Goal: Task Accomplishment & Management: Manage account settings

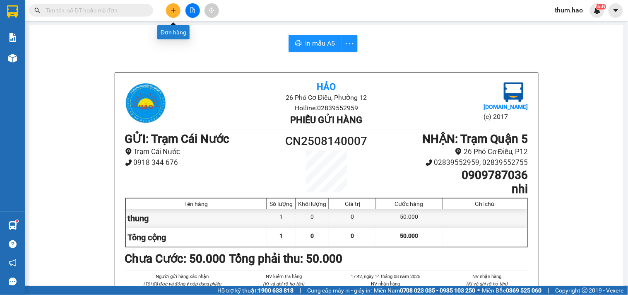
click at [174, 6] on button at bounding box center [173, 10] width 14 height 14
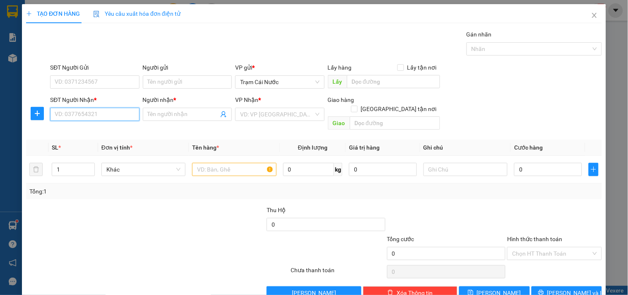
click at [96, 114] on input "SĐT Người Nhận *" at bounding box center [94, 114] width 89 height 13
click at [92, 133] on div "0899999937 - Toàn" at bounding box center [94, 130] width 78 height 9
type input "0899999937"
type input "Toàn"
type input "80.000"
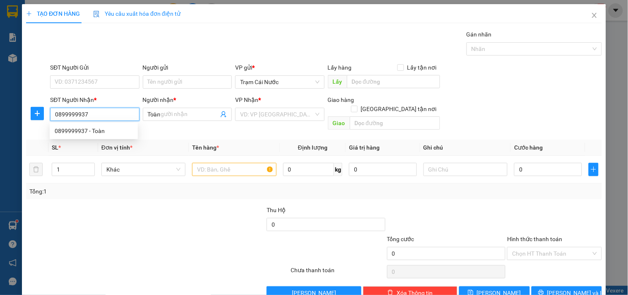
type input "80.000"
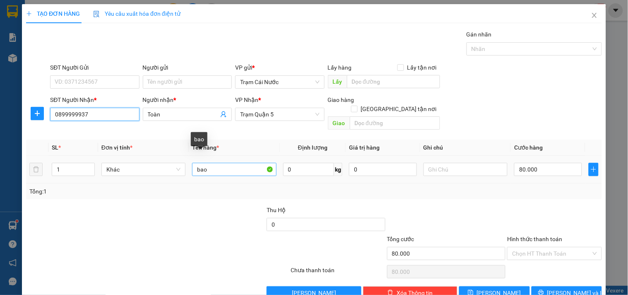
type input "0899999937"
click at [200, 163] on input "bao" at bounding box center [234, 169] width 84 height 13
click at [206, 163] on input "bao" at bounding box center [234, 169] width 84 height 13
type input "CỤC"
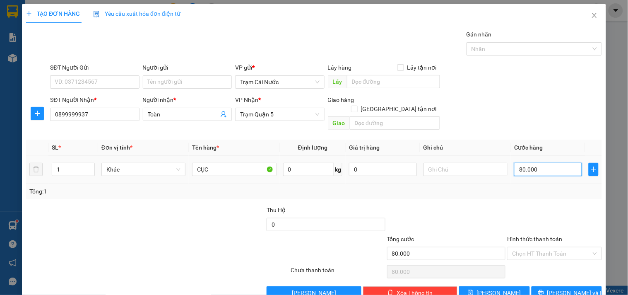
click at [528, 163] on input "80.000" at bounding box center [548, 169] width 68 height 13
type input "0"
type input "3"
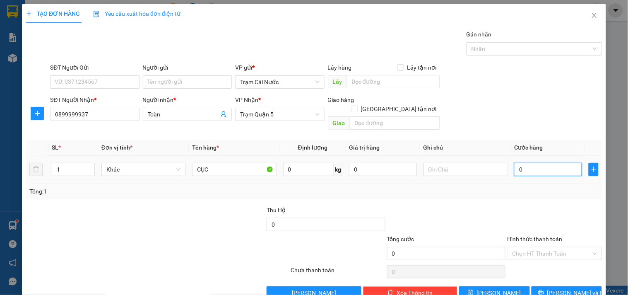
type input "3"
type input "003"
type input "30"
type input "0.030"
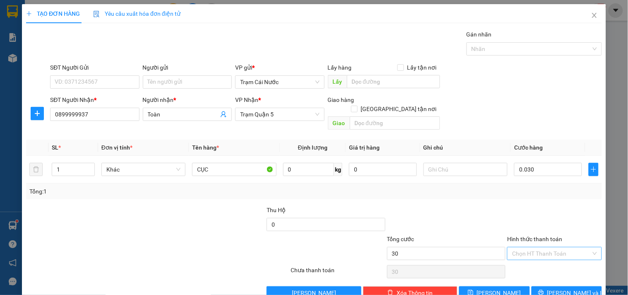
type input "30.000"
click at [534, 247] on input "Hình thức thanh toán" at bounding box center [551, 253] width 79 height 12
click at [516, 262] on div "Tại văn phòng" at bounding box center [550, 260] width 84 height 9
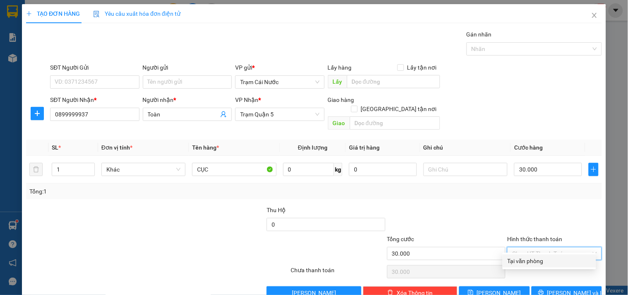
type input "0"
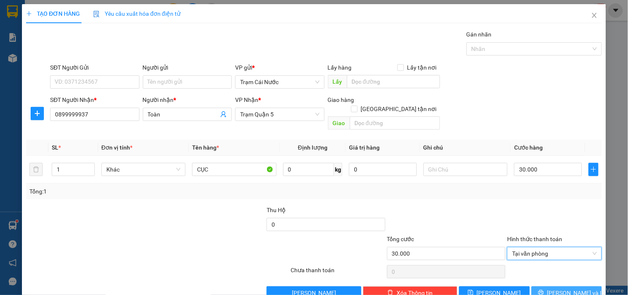
click at [569, 288] on span "[PERSON_NAME] và In" at bounding box center [577, 292] width 58 height 9
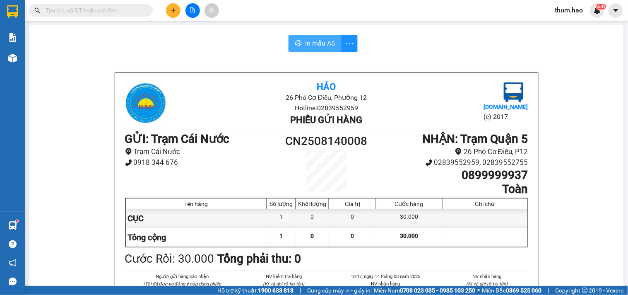
click at [314, 47] on span "In mẫu A5" at bounding box center [320, 43] width 30 height 10
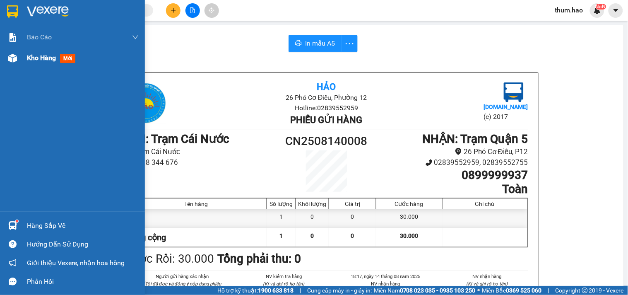
click at [46, 57] on span "Kho hàng" at bounding box center [41, 58] width 29 height 8
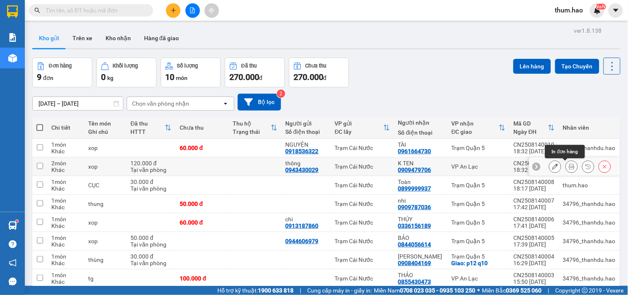
click at [569, 168] on button at bounding box center [572, 166] width 12 height 14
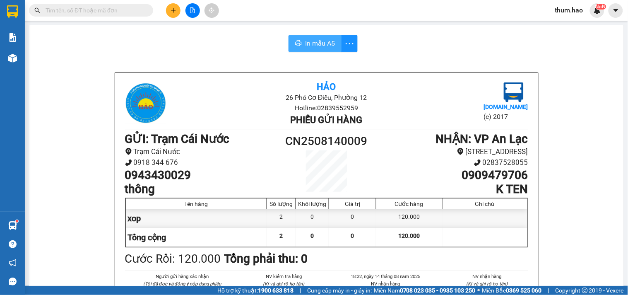
click at [301, 41] on button "In mẫu A5" at bounding box center [315, 43] width 53 height 17
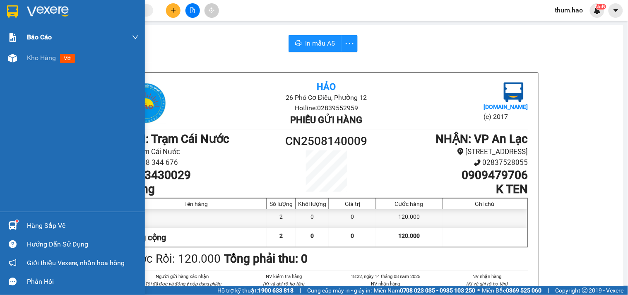
drag, startPoint x: 20, startPoint y: 63, endPoint x: 18, endPoint y: 46, distance: 17.1
click at [21, 63] on div "Kho hàng mới" at bounding box center [72, 58] width 145 height 21
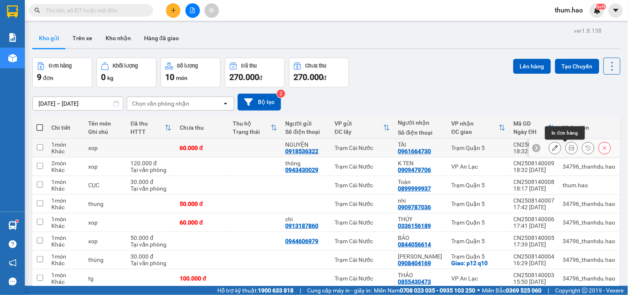
click at [569, 149] on icon at bounding box center [572, 148] width 6 height 6
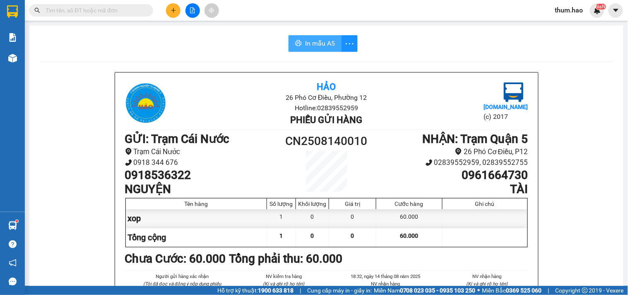
click at [312, 42] on span "In mẫu A5" at bounding box center [320, 43] width 30 height 10
click at [173, 10] on icon "plus" at bounding box center [173, 10] width 5 height 0
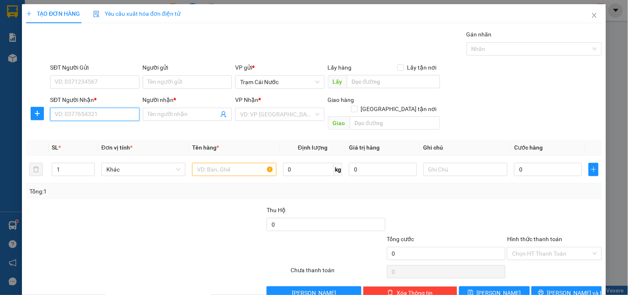
click at [112, 112] on input "SĐT Người Nhận *" at bounding box center [94, 114] width 89 height 13
type input "02837559898"
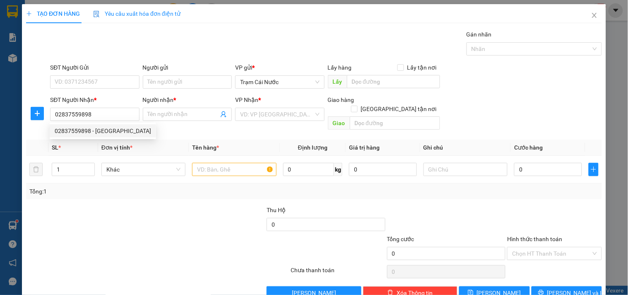
click at [111, 123] on div "02837559898 02837559898 - [GEOGRAPHIC_DATA]" at bounding box center [103, 131] width 106 height 17
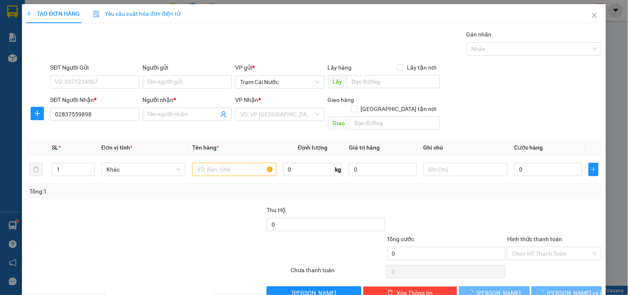
click at [111, 127] on div "Transit Pickup Surcharge Ids Transit Deliver Surcharge Ids Transit Deliver Surc…" at bounding box center [314, 165] width 576 height 270
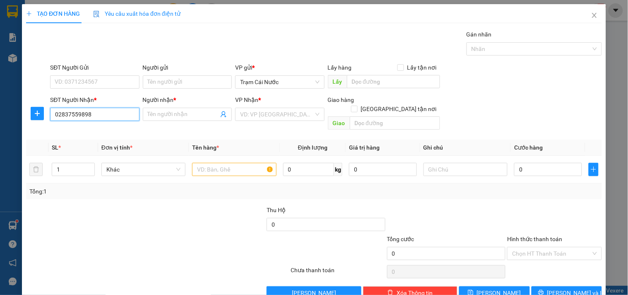
click at [101, 116] on input "02837559898" at bounding box center [94, 114] width 89 height 13
click at [102, 130] on div "02837559898 - [GEOGRAPHIC_DATA]" at bounding box center [103, 130] width 97 height 9
type input "[PERSON_NAME]"
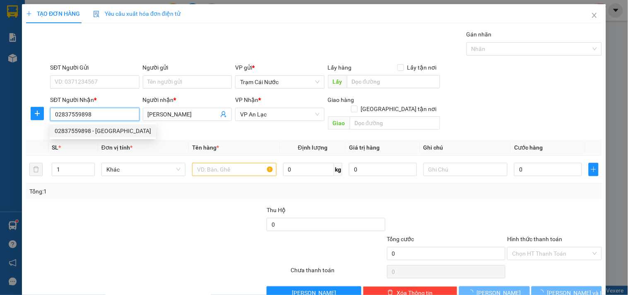
type input "30.000"
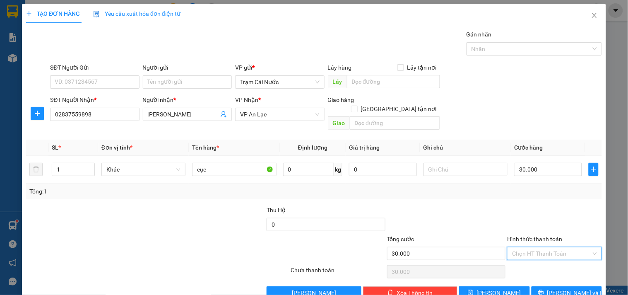
click at [526, 247] on input "Hình thức thanh toán" at bounding box center [551, 253] width 79 height 12
click at [527, 263] on div "Tại văn phòng" at bounding box center [550, 260] width 84 height 9
type input "0"
click at [544, 290] on icon "printer" at bounding box center [541, 293] width 6 height 6
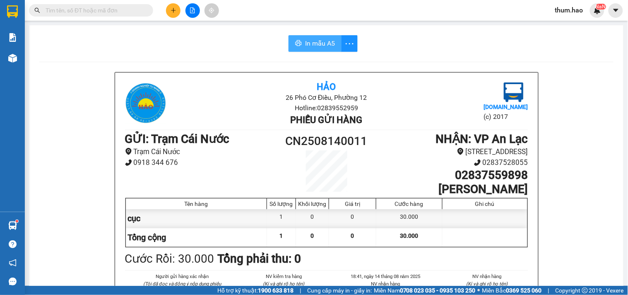
click at [318, 49] on button "In mẫu A5" at bounding box center [315, 43] width 53 height 17
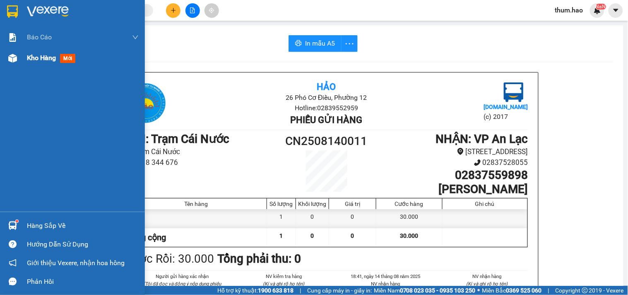
click at [9, 64] on div "Kho hàng mới" at bounding box center [72, 58] width 145 height 21
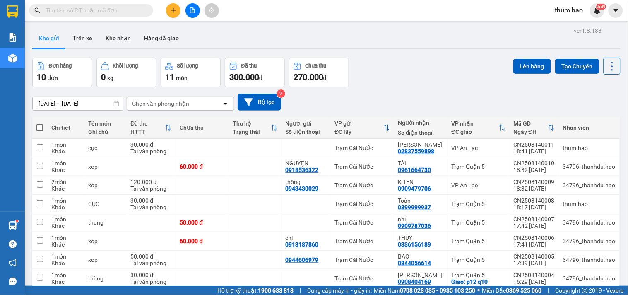
click at [404, 92] on div "[DATE] – [DATE] Press the down arrow key to interact with the calendar and sele…" at bounding box center [326, 101] width 589 height 29
click at [50, 40] on button "Kho gửi" at bounding box center [49, 38] width 34 height 20
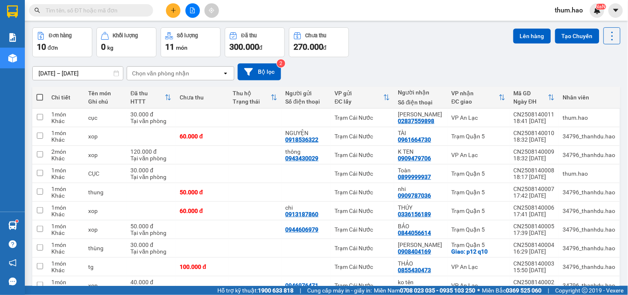
scroll to position [46, 0]
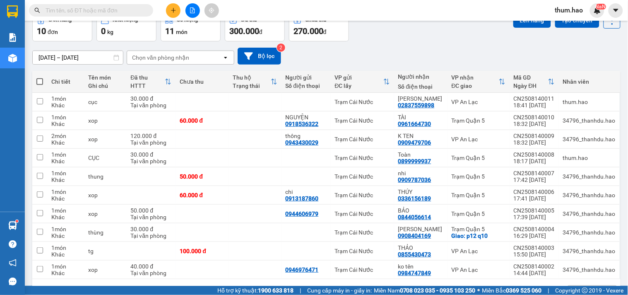
click at [68, 56] on input "[DATE] – [DATE]" at bounding box center [78, 57] width 90 height 13
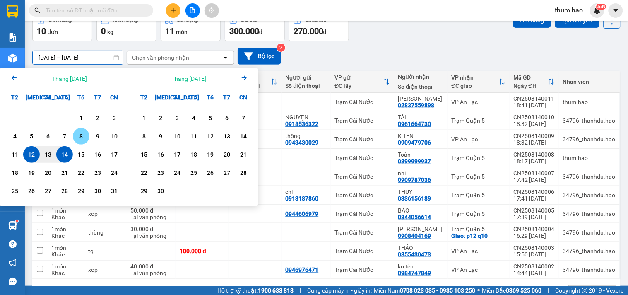
click at [79, 134] on div "8" at bounding box center [81, 136] width 12 height 10
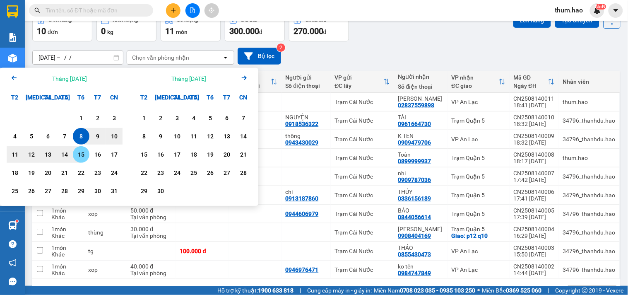
click at [75, 154] on div "15" at bounding box center [81, 154] width 17 height 17
type input "[DATE] – [DATE]"
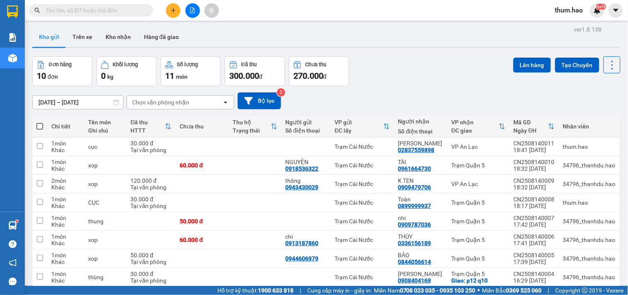
scroll to position [0, 0]
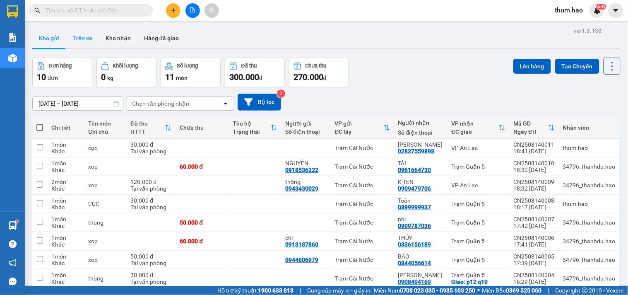
click at [71, 42] on button "Trên xe" at bounding box center [82, 38] width 33 height 20
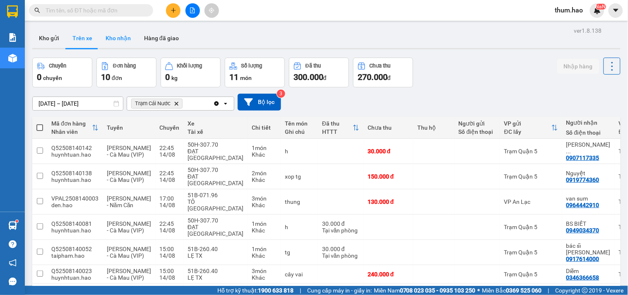
click at [114, 42] on button "Kho nhận" at bounding box center [118, 38] width 39 height 20
type input "[DATE] – [DATE]"
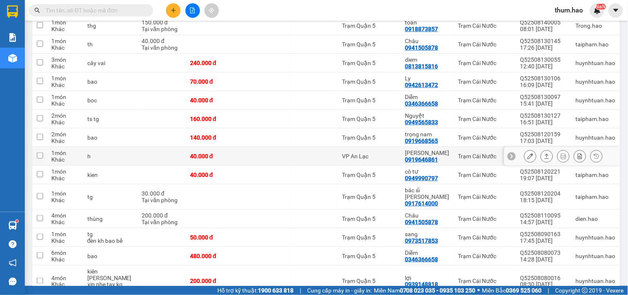
scroll to position [184, 0]
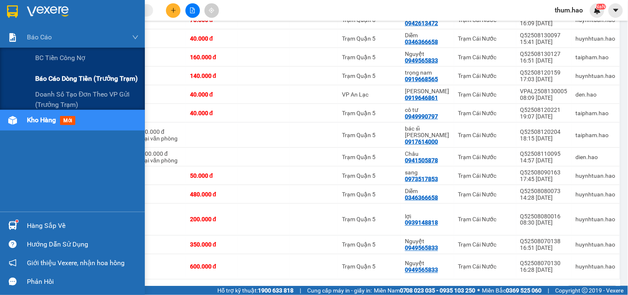
click at [68, 80] on span "Báo cáo dòng tiền (trưởng trạm)" at bounding box center [86, 78] width 103 height 10
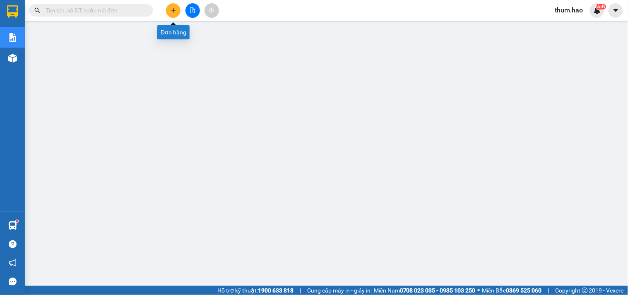
click at [173, 16] on button at bounding box center [173, 10] width 14 height 14
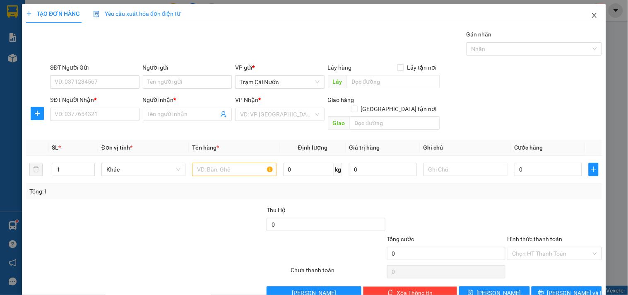
click at [586, 12] on span "Close" at bounding box center [594, 15] width 23 height 23
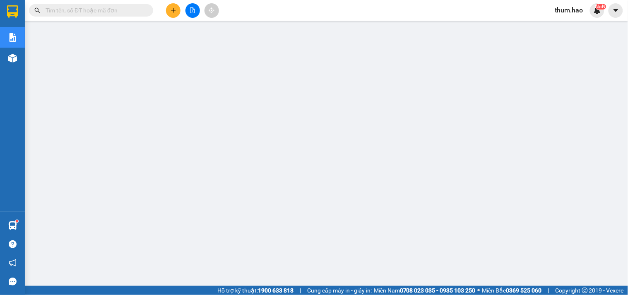
click at [115, 15] on span at bounding box center [91, 10] width 124 height 12
click at [112, 13] on input "text" at bounding box center [95, 10] width 98 height 9
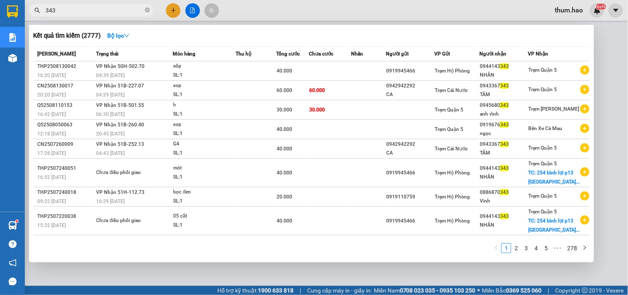
type input "343"
click at [622, 50] on div at bounding box center [314, 147] width 628 height 295
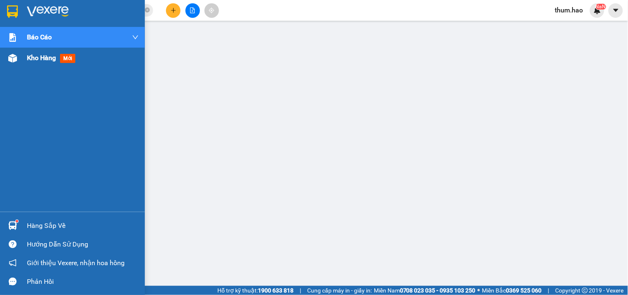
click at [27, 64] on div "Kho hàng mới" at bounding box center [83, 58] width 112 height 21
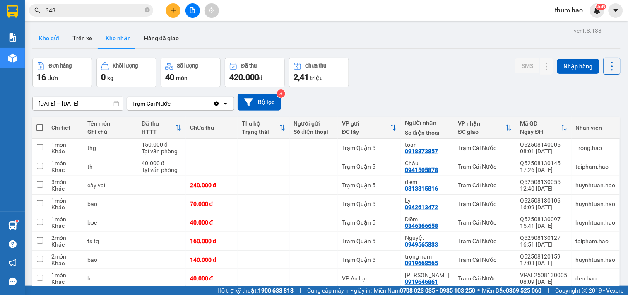
click at [47, 38] on button "Kho gửi" at bounding box center [49, 38] width 34 height 20
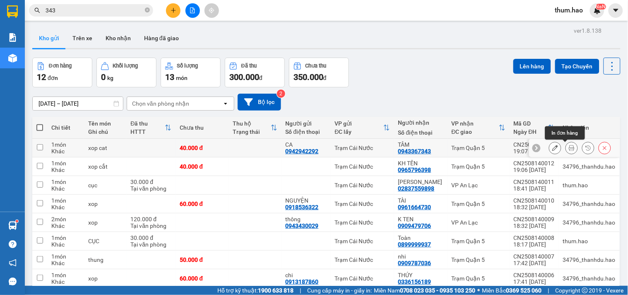
click at [569, 148] on icon at bounding box center [572, 148] width 6 height 6
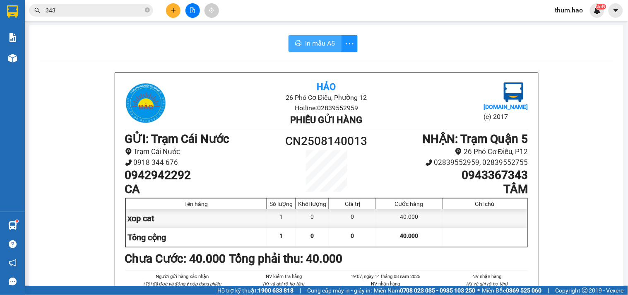
click at [319, 45] on span "In mẫu A5" at bounding box center [320, 43] width 30 height 10
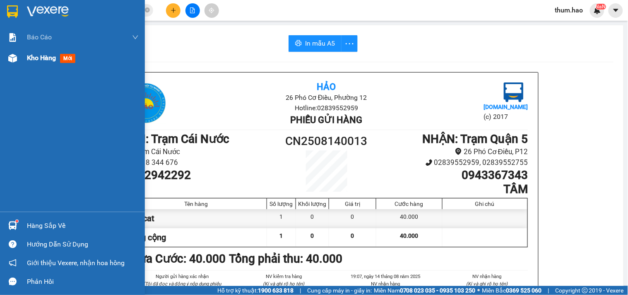
click at [44, 62] on span "Kho hàng" at bounding box center [41, 58] width 29 height 8
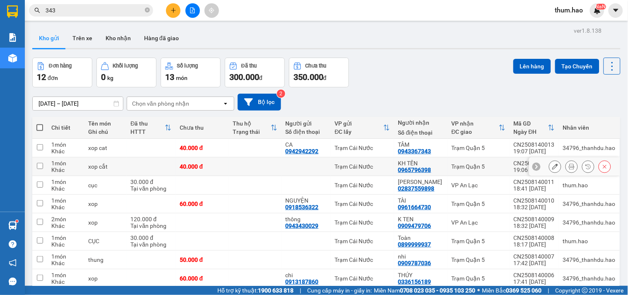
click at [549, 171] on div at bounding box center [555, 166] width 12 height 12
click at [569, 169] on icon at bounding box center [572, 167] width 6 height 6
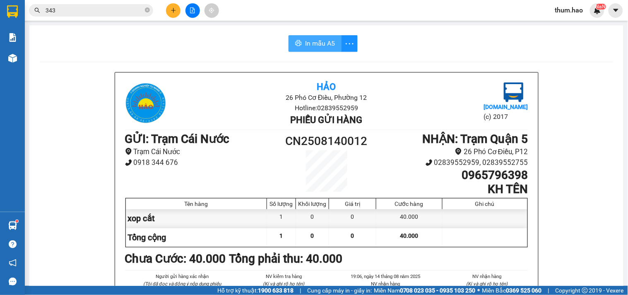
click at [305, 48] on span "In mẫu A5" at bounding box center [320, 43] width 30 height 10
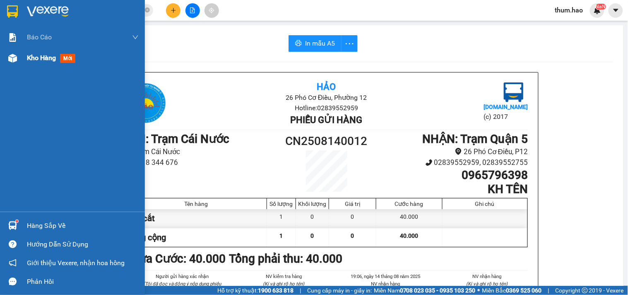
click at [29, 54] on span "Kho hàng" at bounding box center [41, 58] width 29 height 8
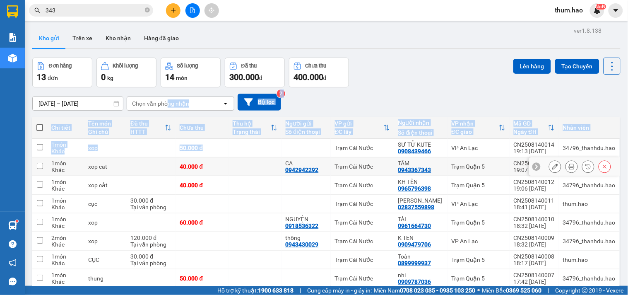
drag, startPoint x: 166, startPoint y: 104, endPoint x: 266, endPoint y: 164, distance: 116.9
click at [265, 164] on div "ver 1.8.138 Kho gửi Trên xe Kho nhận Hàng đã giao Đơn hàng 13 đơn Khối lượng 0 …" at bounding box center [326, 190] width 595 height 330
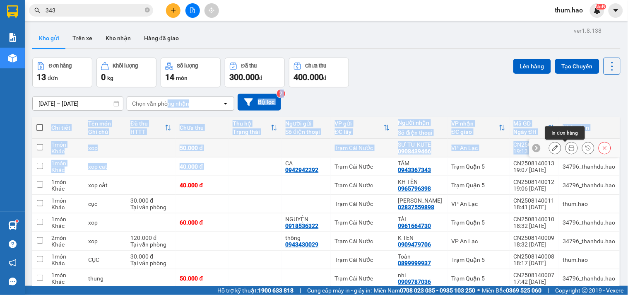
click at [567, 151] on button at bounding box center [572, 148] width 12 height 14
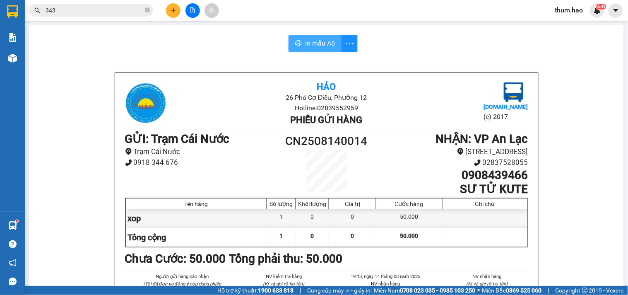
click at [307, 41] on span "In mẫu A5" at bounding box center [320, 43] width 30 height 10
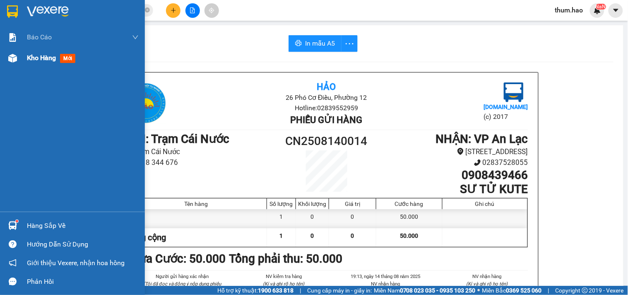
click at [13, 60] on img at bounding box center [12, 58] width 9 height 9
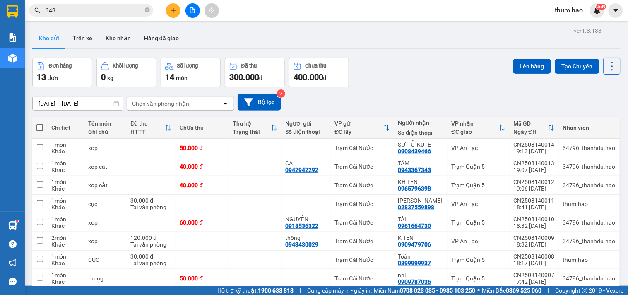
click at [444, 87] on div "Đơn hàng 13 đơn Khối lượng 0 kg Số lượng 14 món Đã thu 300.000 đ Chưa thu 400.0…" at bounding box center [326, 73] width 589 height 30
click at [77, 34] on button "Trên xe" at bounding box center [82, 38] width 33 height 20
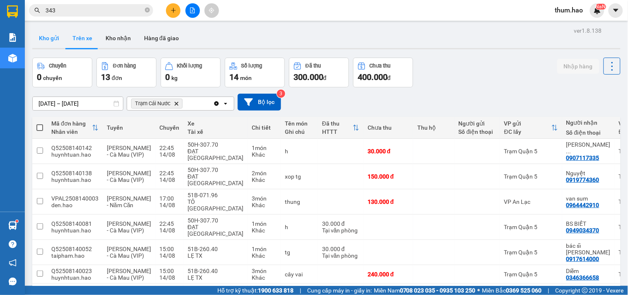
click at [47, 41] on button "Kho gửi" at bounding box center [49, 38] width 34 height 20
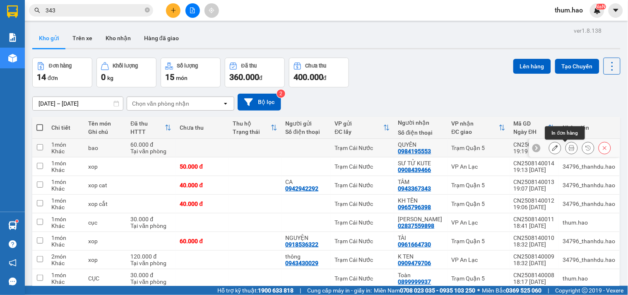
click at [569, 147] on icon at bounding box center [572, 148] width 6 height 6
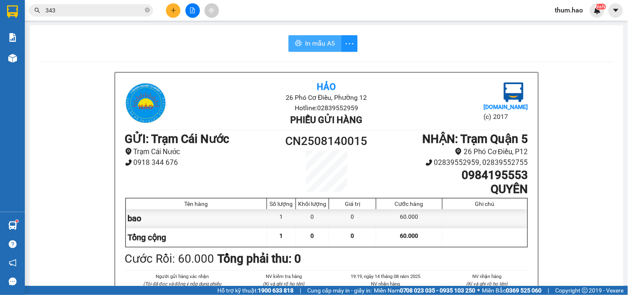
click at [314, 40] on span "In mẫu A5" at bounding box center [320, 43] width 30 height 10
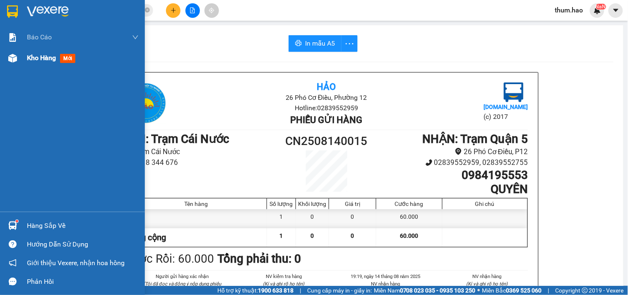
click at [19, 60] on div "Kho hàng mới" at bounding box center [72, 58] width 145 height 21
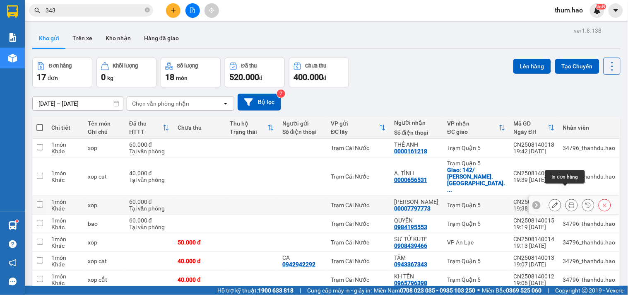
click at [569, 202] on icon at bounding box center [572, 205] width 6 height 6
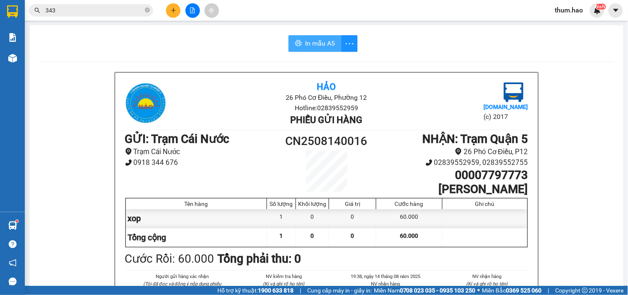
click at [301, 40] on button "In mẫu A5" at bounding box center [315, 43] width 53 height 17
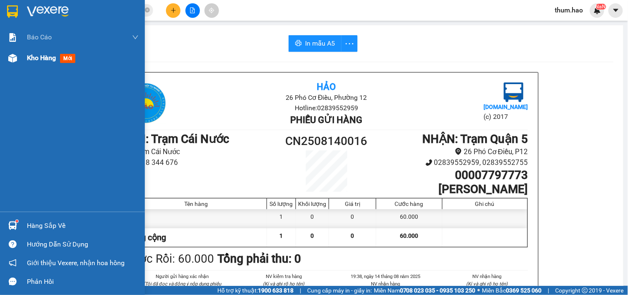
click at [38, 60] on span "Kho hàng" at bounding box center [41, 58] width 29 height 8
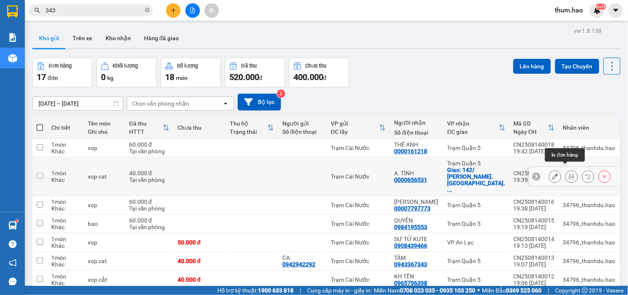
click at [569, 174] on icon at bounding box center [572, 177] width 6 height 6
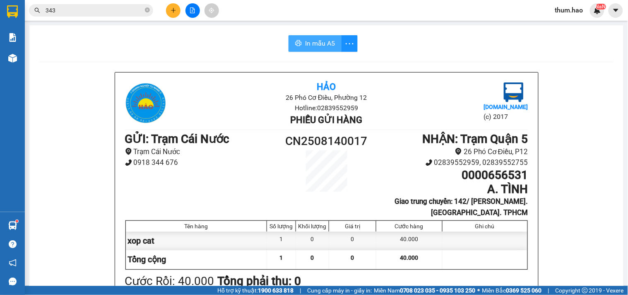
click at [305, 38] on span "In mẫu A5" at bounding box center [320, 43] width 30 height 10
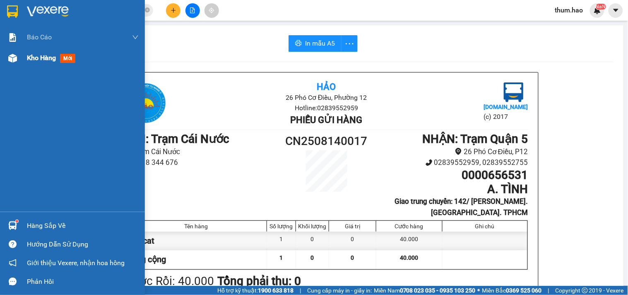
click at [46, 56] on span "Kho hàng" at bounding box center [41, 58] width 29 height 8
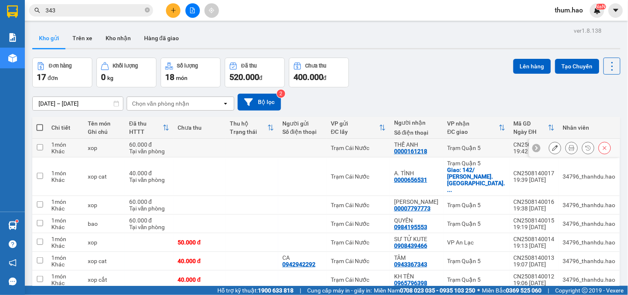
click at [514, 151] on div "19:42 [DATE]" at bounding box center [534, 151] width 41 height 7
checkbox input "true"
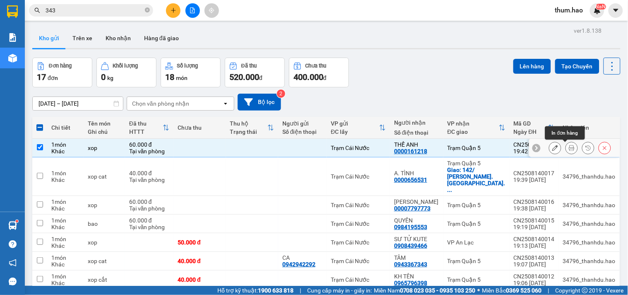
click at [566, 152] on button at bounding box center [572, 148] width 12 height 14
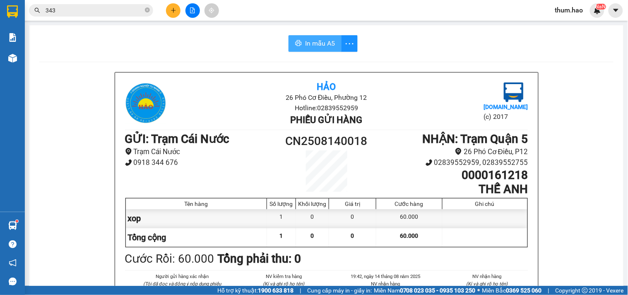
click at [299, 48] on button "In mẫu A5" at bounding box center [315, 43] width 53 height 17
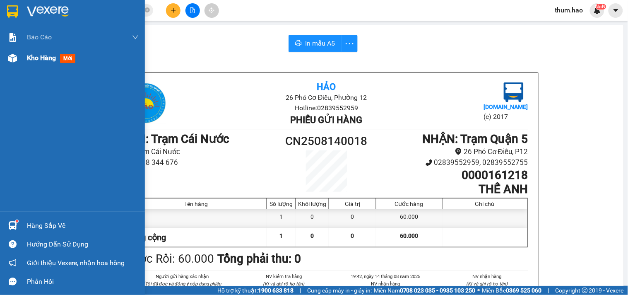
click at [31, 65] on div "Kho hàng mới" at bounding box center [83, 58] width 112 height 21
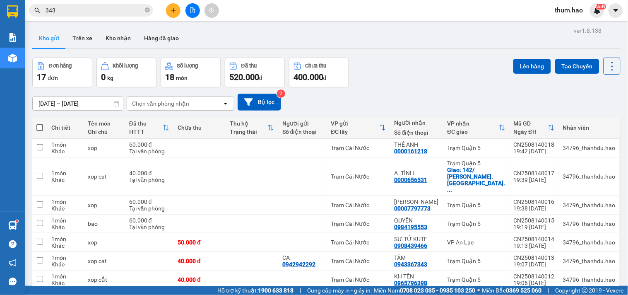
click at [51, 125] on div "Chi tiết" at bounding box center [65, 127] width 28 height 7
click at [39, 124] on span at bounding box center [39, 127] width 7 height 7
click at [40, 123] on input "checkbox" at bounding box center [40, 123] width 0 height 0
checkbox input "true"
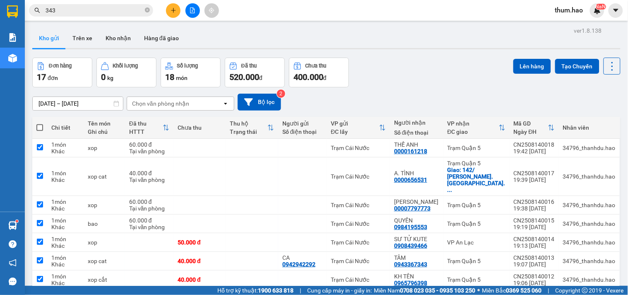
checkbox input "true"
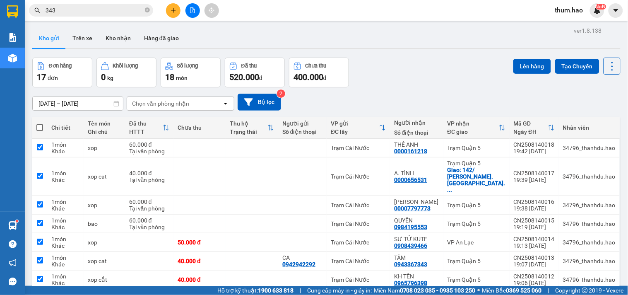
checkbox input "true"
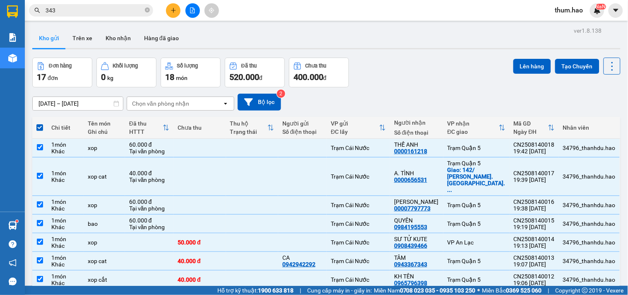
checkbox input "false"
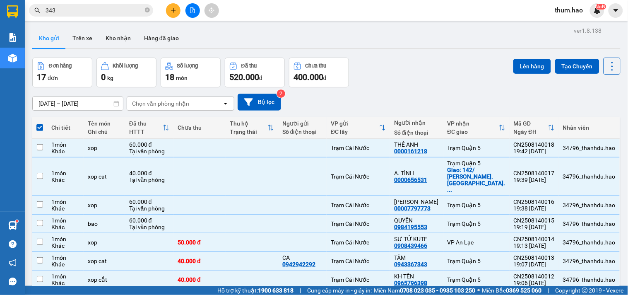
checkbox input "false"
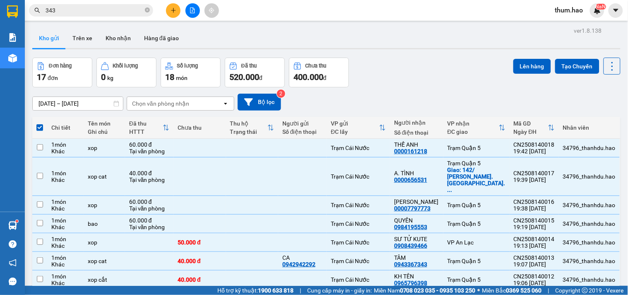
checkbox input "false"
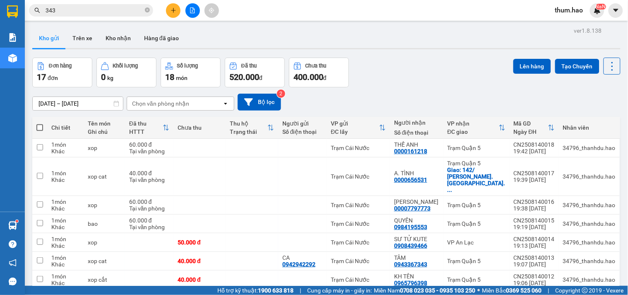
click at [37, 131] on label at bounding box center [39, 127] width 7 height 8
click at [40, 123] on input "checkbox" at bounding box center [40, 123] width 0 height 0
checkbox input "true"
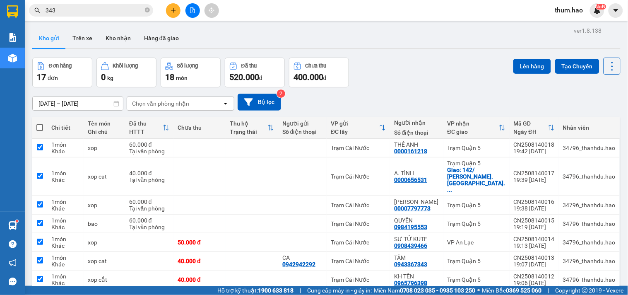
checkbox input "true"
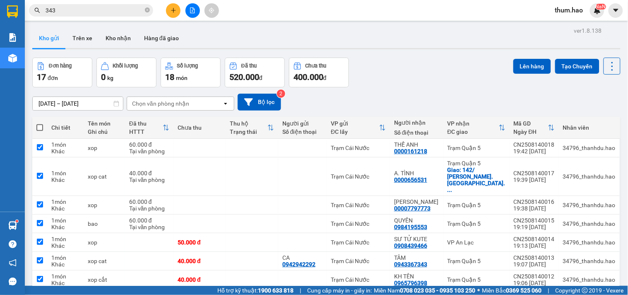
checkbox input "true"
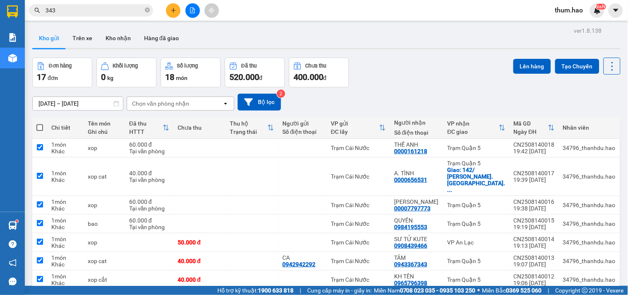
checkbox input "true"
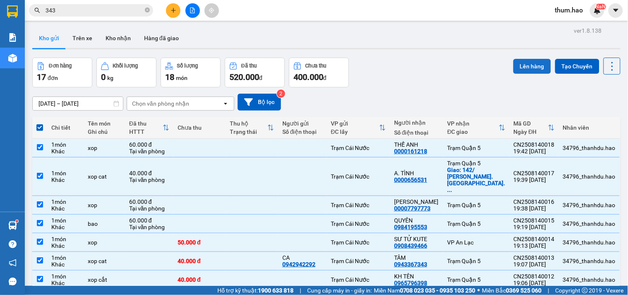
click at [529, 59] on button "Lên hàng" at bounding box center [533, 66] width 38 height 15
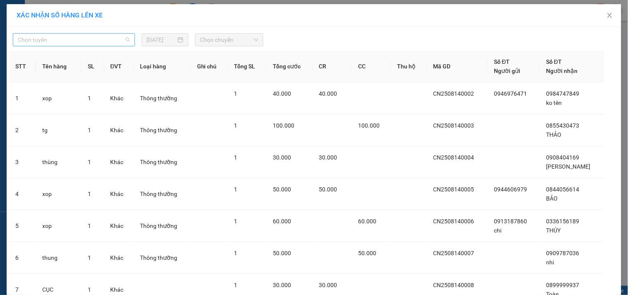
click at [92, 43] on span "Chọn tuyến" at bounding box center [74, 40] width 112 height 12
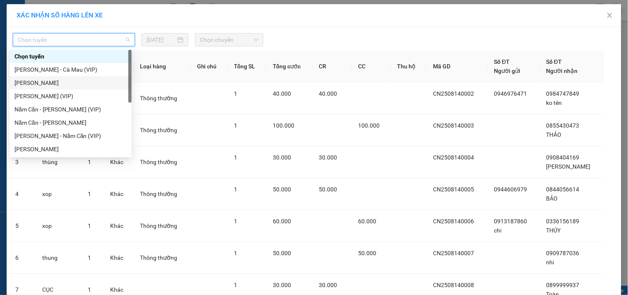
click at [64, 84] on div "[PERSON_NAME]" at bounding box center [70, 82] width 112 height 9
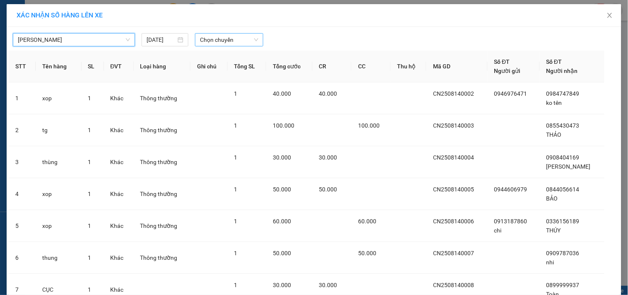
click at [217, 44] on span "Chọn chuyến" at bounding box center [229, 40] width 58 height 12
click at [58, 46] on input "search" at bounding box center [71, 40] width 106 height 12
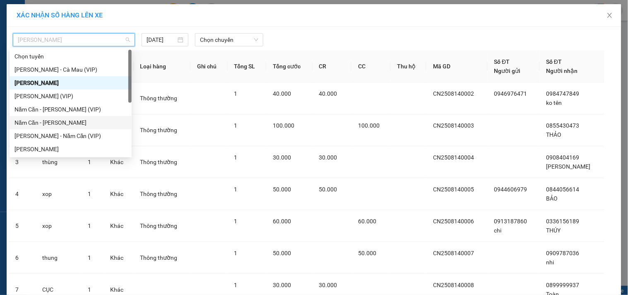
click at [63, 119] on div "Năm Căn - [PERSON_NAME]" at bounding box center [70, 122] width 112 height 9
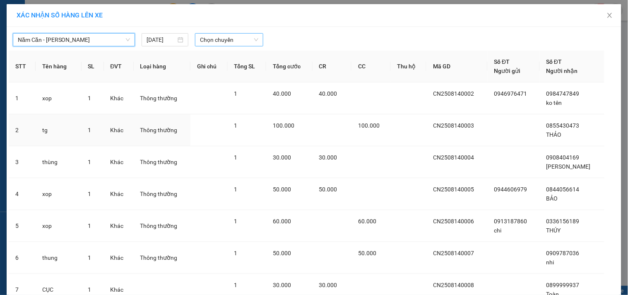
click at [229, 39] on span "Chọn chuyến" at bounding box center [229, 40] width 58 height 12
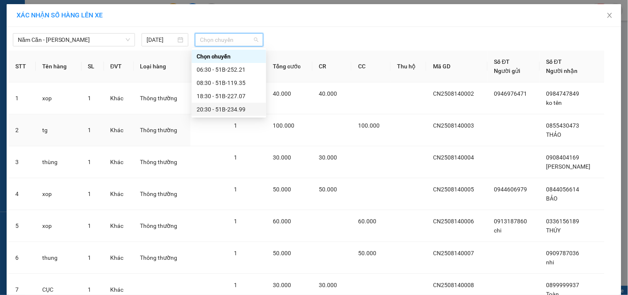
click at [223, 110] on div "20:30 - 51B-234.99" at bounding box center [229, 109] width 65 height 9
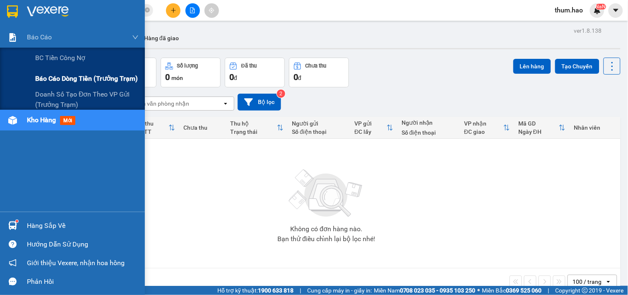
click at [65, 80] on span "Báo cáo dòng tiền (trưởng trạm)" at bounding box center [86, 78] width 103 height 10
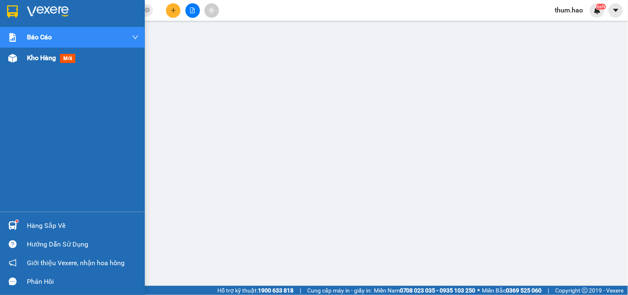
click at [37, 57] on span "Kho hàng" at bounding box center [41, 58] width 29 height 8
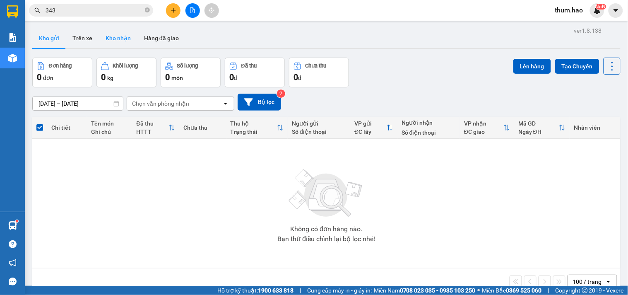
click at [104, 40] on button "Kho nhận" at bounding box center [118, 38] width 39 height 20
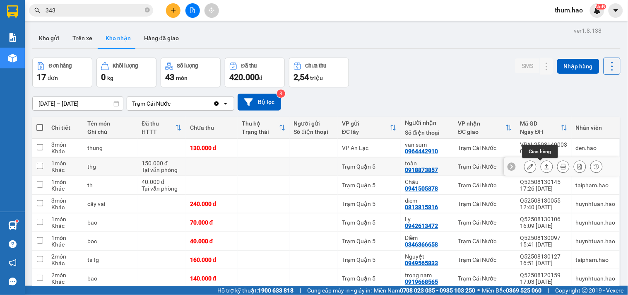
click at [544, 167] on icon at bounding box center [547, 167] width 6 height 6
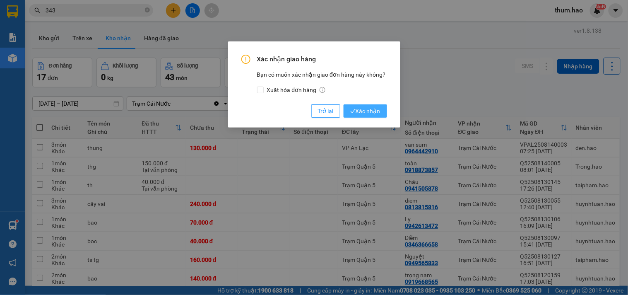
click at [352, 112] on icon "check" at bounding box center [352, 111] width 5 height 5
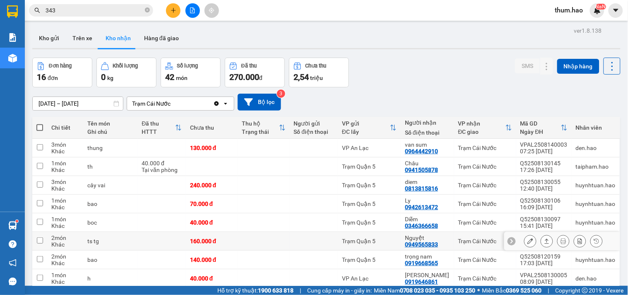
click at [528, 238] on icon at bounding box center [531, 241] width 6 height 6
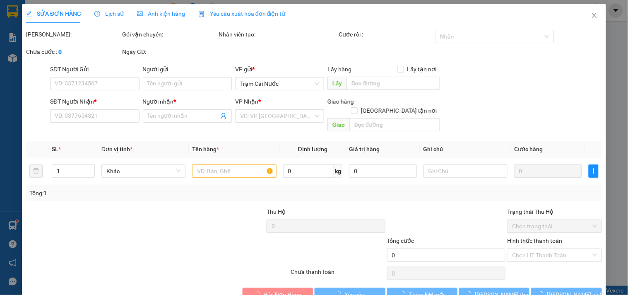
type input "0949565833"
type input "Nguyệt"
type input "160.000"
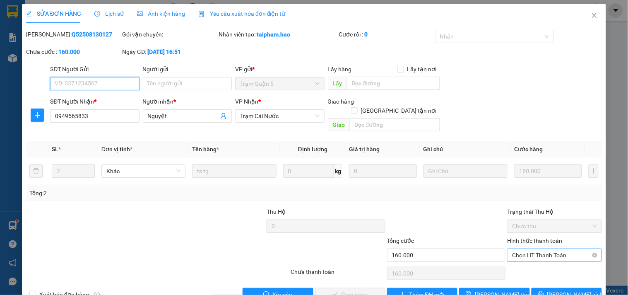
click at [524, 251] on span "Chọn HT Thanh Toán" at bounding box center [554, 255] width 84 height 12
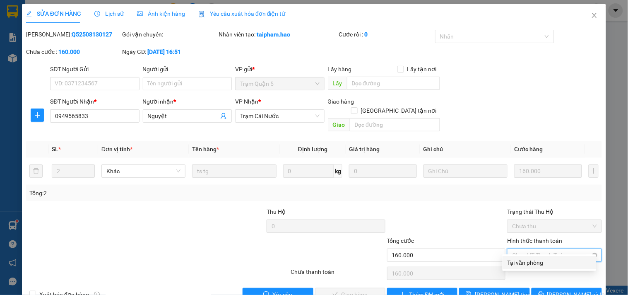
click at [526, 249] on span "Chọn HT Thanh Toán" at bounding box center [554, 255] width 84 height 12
drag, startPoint x: 525, startPoint y: 265, endPoint x: 414, endPoint y: 279, distance: 111.5
click at [524, 266] on div "Tại văn phòng" at bounding box center [550, 262] width 84 height 9
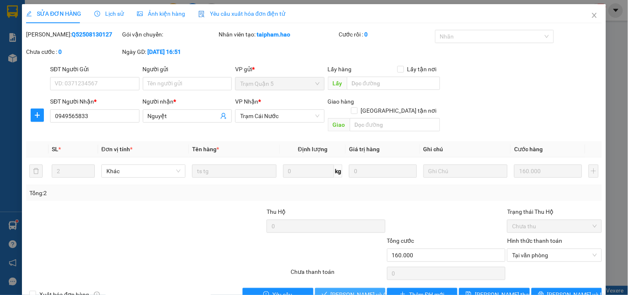
click at [367, 290] on span "[PERSON_NAME] và Giao hàng" at bounding box center [371, 294] width 80 height 9
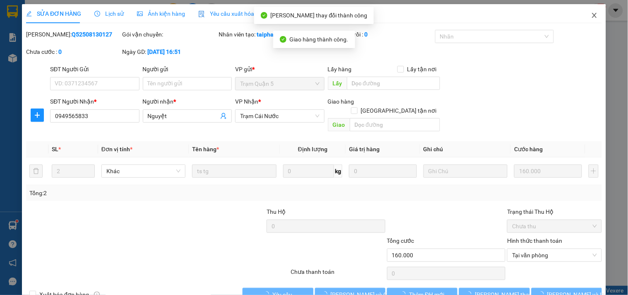
click at [591, 18] on icon "close" at bounding box center [594, 15] width 7 height 7
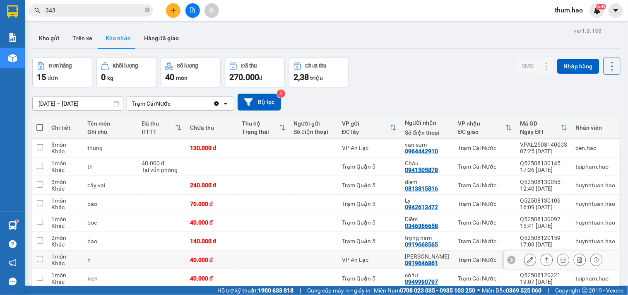
click at [528, 257] on icon at bounding box center [531, 260] width 6 height 6
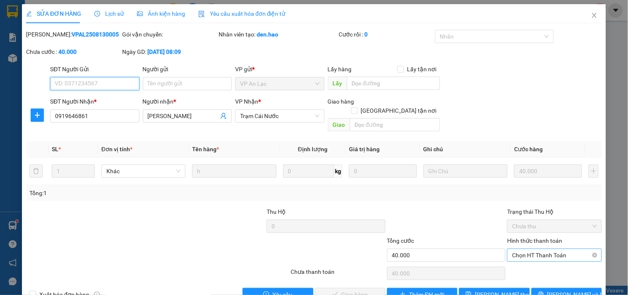
click at [522, 249] on span "Chọn HT Thanh Toán" at bounding box center [554, 255] width 84 height 12
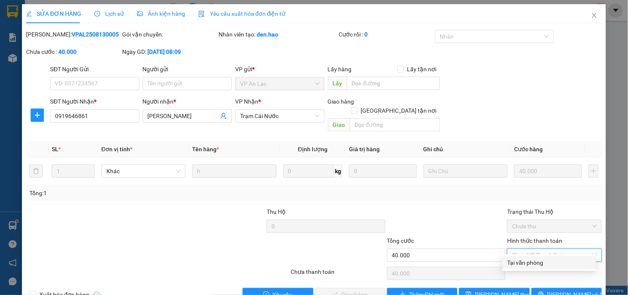
click at [521, 262] on div "Tại văn phòng" at bounding box center [550, 262] width 84 height 9
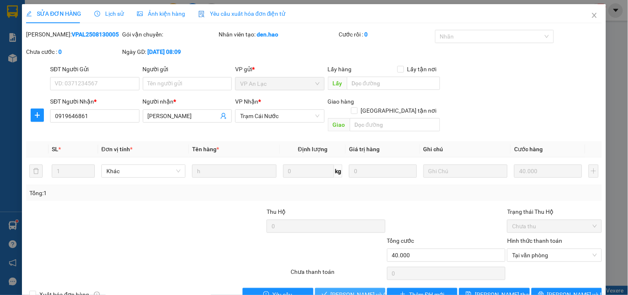
click at [357, 290] on span "[PERSON_NAME] và Giao hàng" at bounding box center [371, 294] width 80 height 9
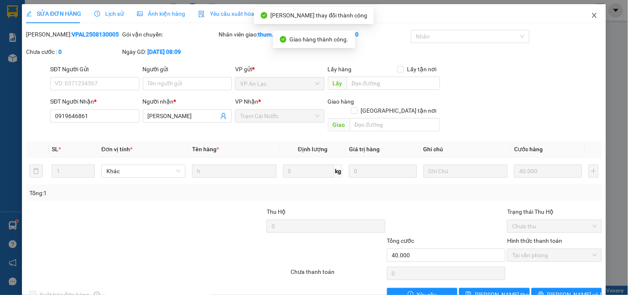
click at [591, 15] on icon "close" at bounding box center [594, 15] width 7 height 7
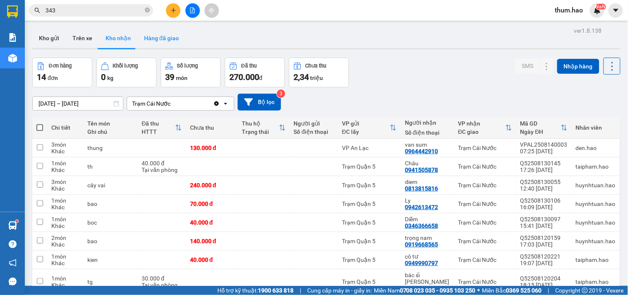
click at [148, 37] on button "Hàng đã giao" at bounding box center [162, 38] width 48 height 20
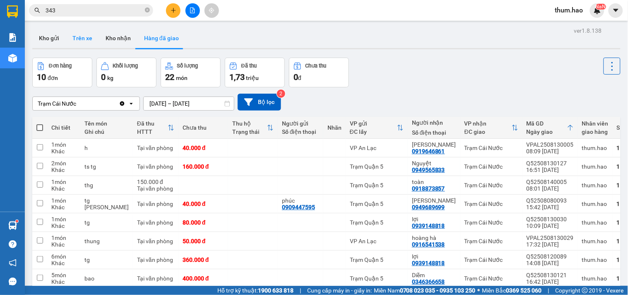
click at [82, 42] on button "Trên xe" at bounding box center [82, 38] width 33 height 20
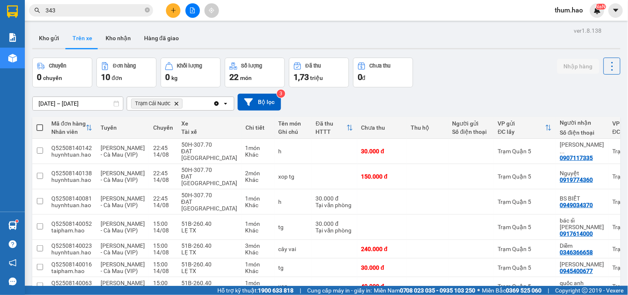
click at [216, 103] on icon "Clear all" at bounding box center [217, 103] width 5 height 5
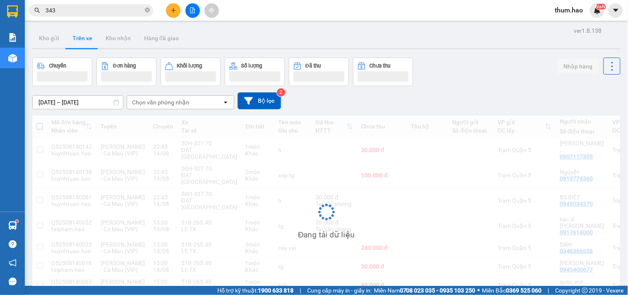
click at [224, 106] on div "open" at bounding box center [228, 102] width 12 height 13
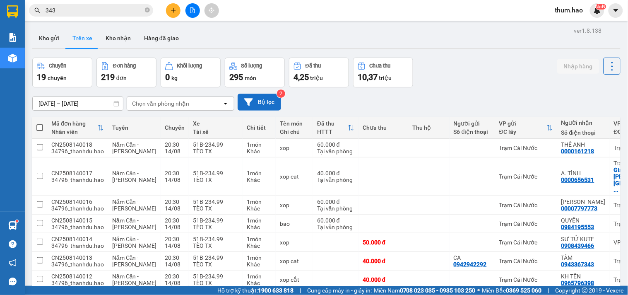
click at [261, 108] on button "Bộ lọc" at bounding box center [259, 102] width 43 height 17
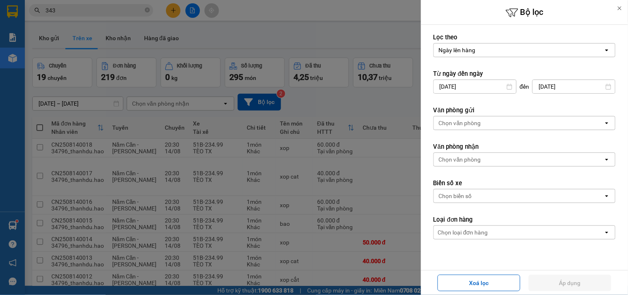
click at [483, 129] on div "Chọn văn phòng" at bounding box center [519, 122] width 170 height 13
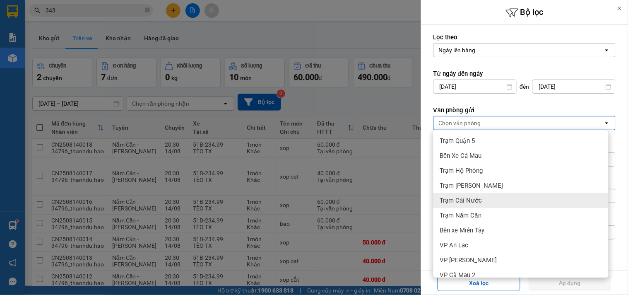
click at [487, 202] on div "Trạm Cái Nước" at bounding box center [521, 200] width 175 height 15
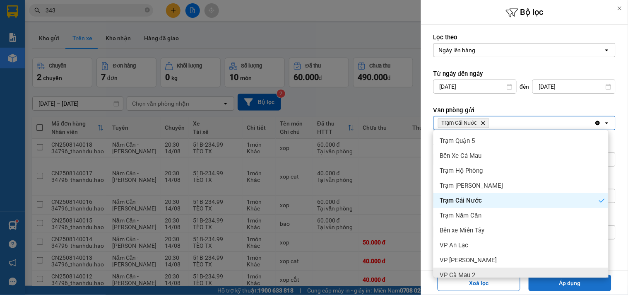
click at [575, 286] on button "Áp dụng" at bounding box center [570, 283] width 83 height 17
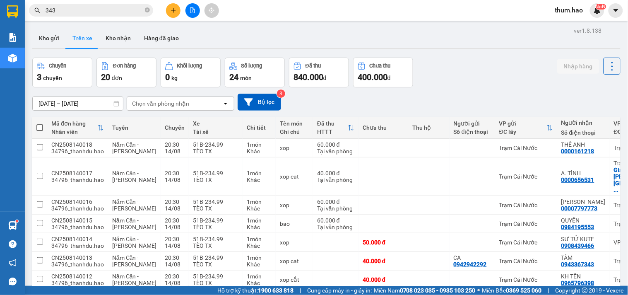
click at [342, 94] on div "[DATE] – [DATE] Press the down arrow key to interact with the calendar and sele…" at bounding box center [326, 102] width 589 height 17
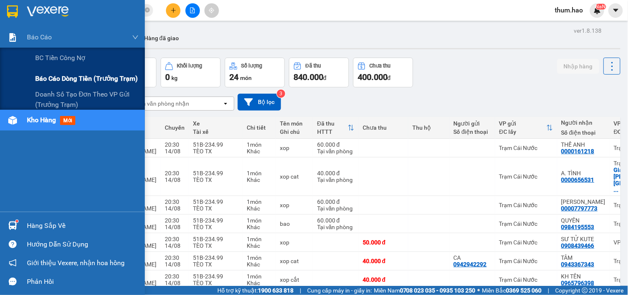
click at [76, 78] on span "Báo cáo dòng tiền (trưởng trạm)" at bounding box center [86, 78] width 103 height 10
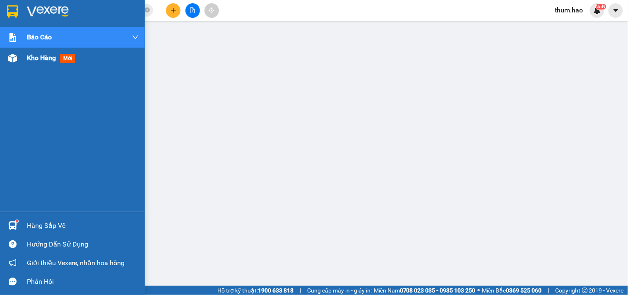
click at [36, 58] on span "Kho hàng" at bounding box center [41, 58] width 29 height 8
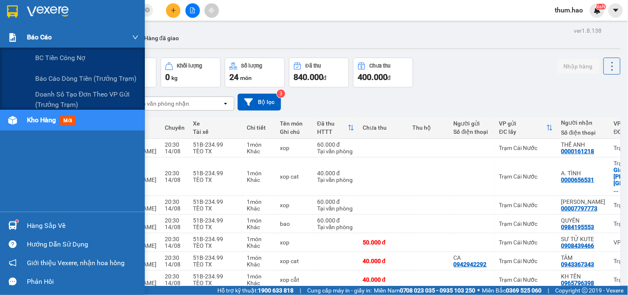
click at [21, 31] on div "Báo cáo" at bounding box center [72, 37] width 145 height 21
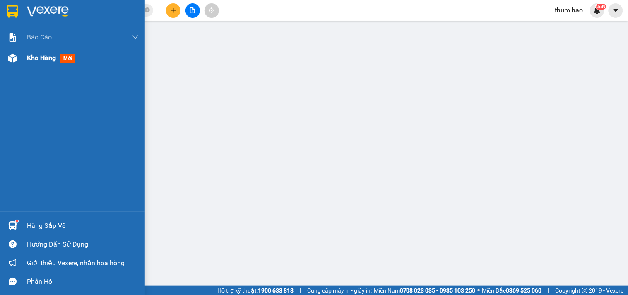
click at [9, 60] on img at bounding box center [12, 58] width 9 height 9
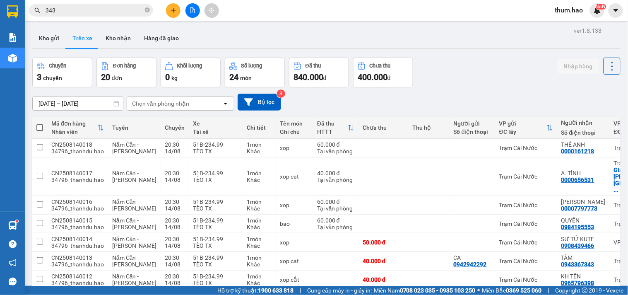
click at [411, 101] on div "[DATE] – [DATE] Press the down arrow key to interact with the calendar and sele…" at bounding box center [326, 102] width 589 height 17
click at [500, 276] on div "Trạm Cái Nước" at bounding box center [527, 279] width 54 height 7
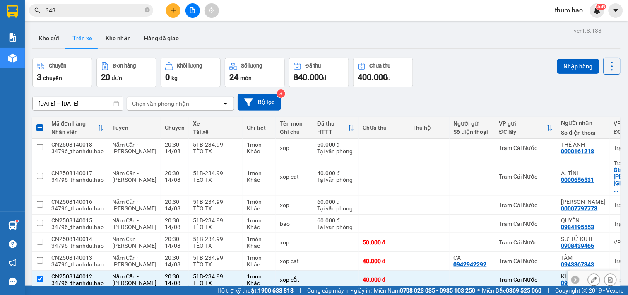
click at [500, 276] on div "Trạm Cái Nước" at bounding box center [527, 279] width 54 height 7
checkbox input "false"
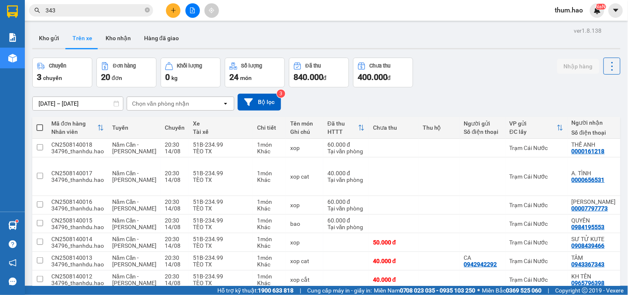
click at [92, 7] on input "343" at bounding box center [95, 10] width 98 height 9
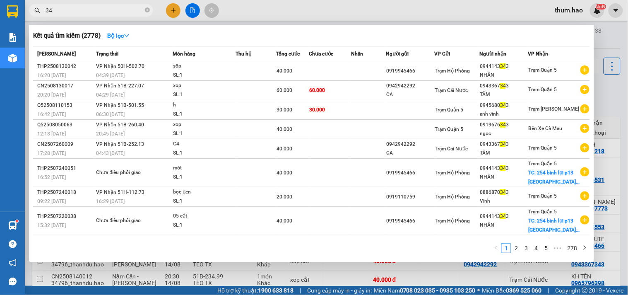
type input "3"
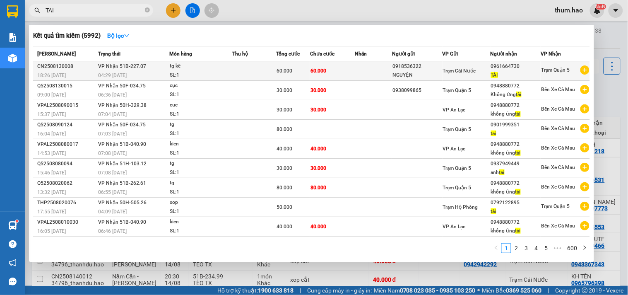
type input "TAI"
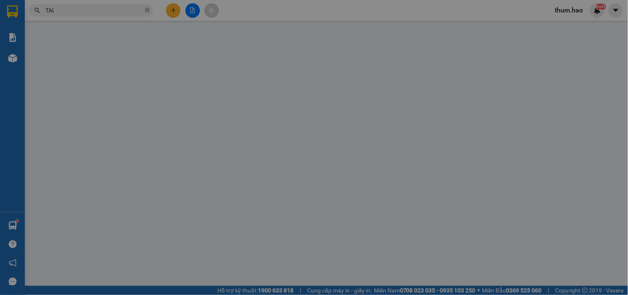
type input "0918536322"
type input "NGUYỆN"
type input "0961664730"
type input "TÀI"
type input "60.000"
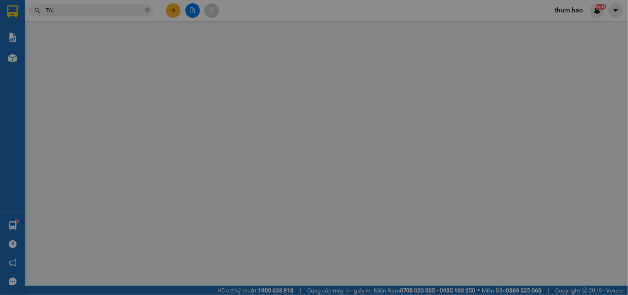
type input "60.000"
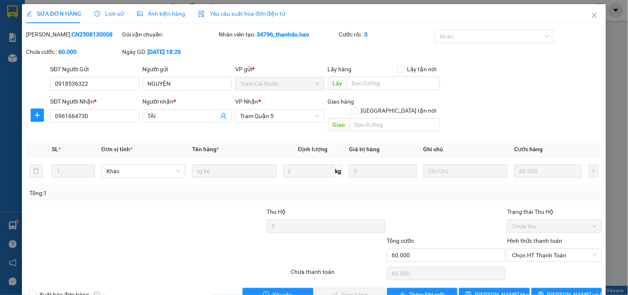
click at [164, 21] on div "Ảnh kiện hàng" at bounding box center [161, 13] width 48 height 19
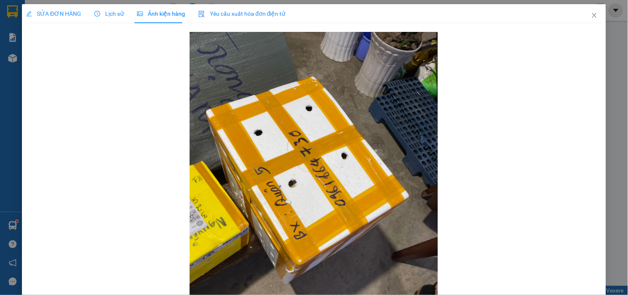
click at [54, 12] on span "SỬA ĐƠN HÀNG" at bounding box center [53, 13] width 55 height 7
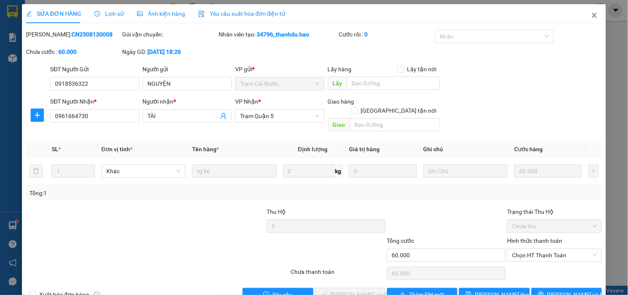
click at [593, 15] on span "Close" at bounding box center [594, 15] width 23 height 23
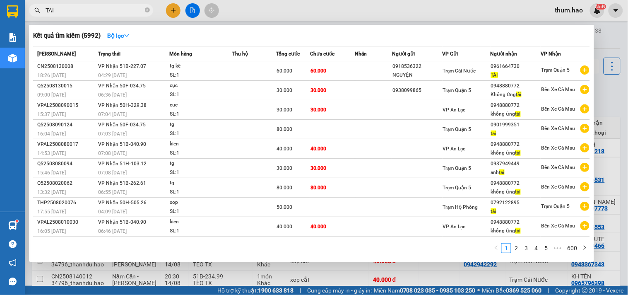
click at [108, 14] on input "TAI" at bounding box center [95, 10] width 98 height 9
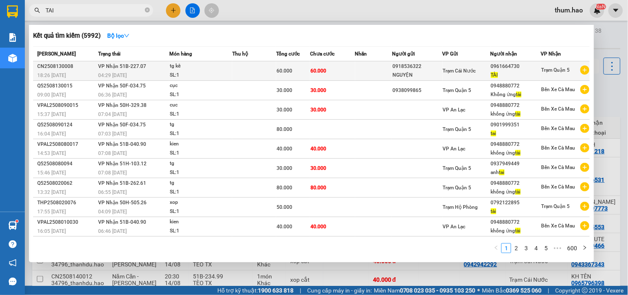
click at [446, 72] on span "Trạm Cái Nước" at bounding box center [459, 71] width 33 height 6
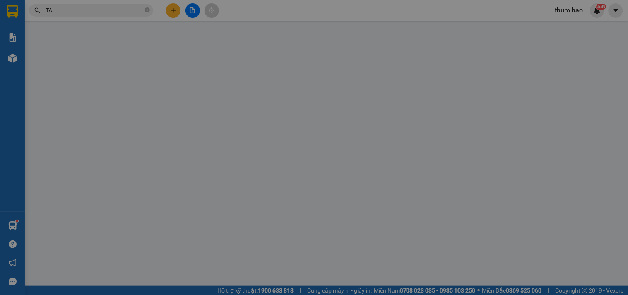
type input "0918536322"
type input "NGUYỆN"
type input "0961664730"
type input "TÀI"
type input "60.000"
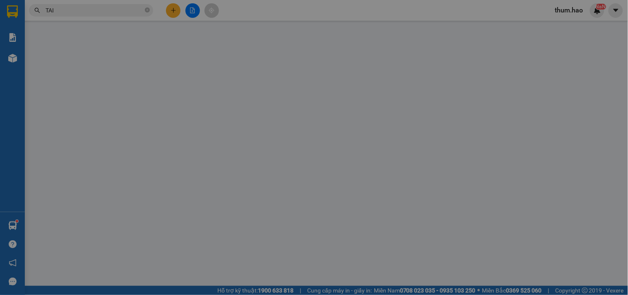
type input "60.000"
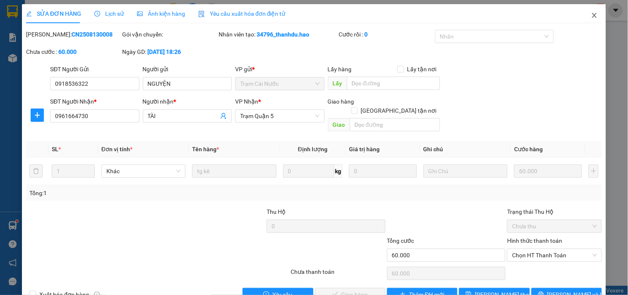
click at [593, 16] on span "Close" at bounding box center [594, 15] width 23 height 23
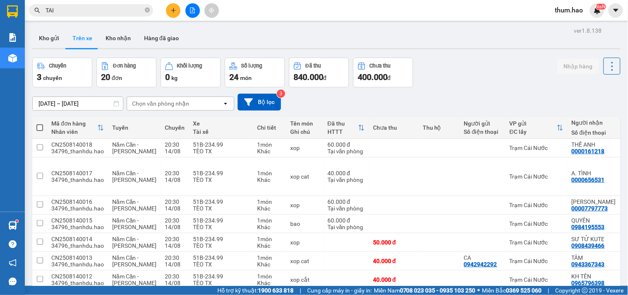
click at [456, 94] on div "[DATE] – [DATE] Press the down arrow key to interact with the calendar and sele…" at bounding box center [326, 102] width 589 height 17
click at [46, 43] on button "Kho gửi" at bounding box center [49, 38] width 34 height 20
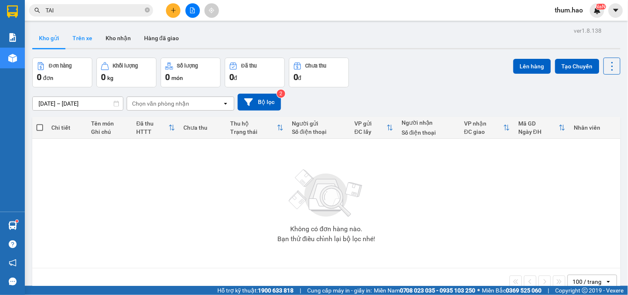
click at [87, 38] on button "Trên xe" at bounding box center [82, 38] width 33 height 20
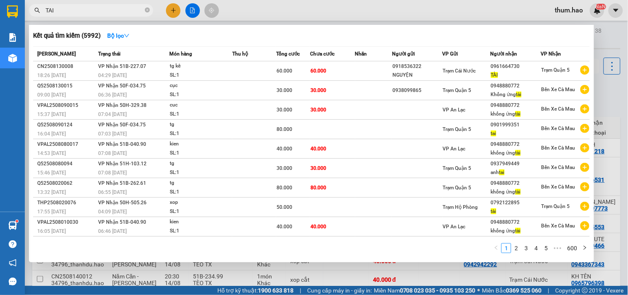
click at [91, 12] on input "TAI" at bounding box center [95, 10] width 98 height 9
click at [144, 12] on span "TAI" at bounding box center [91, 10] width 124 height 12
click at [147, 12] on icon "close-circle" at bounding box center [147, 9] width 5 height 5
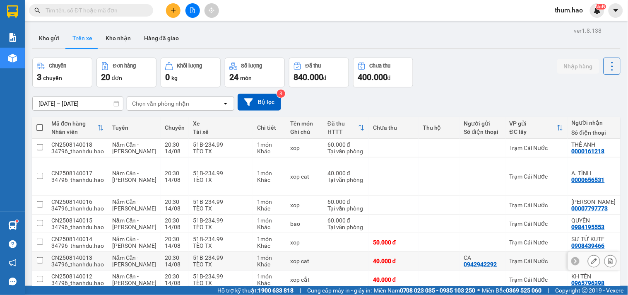
click at [517, 258] on div "Trạm Cái Nước" at bounding box center [537, 261] width 54 height 7
checkbox input "true"
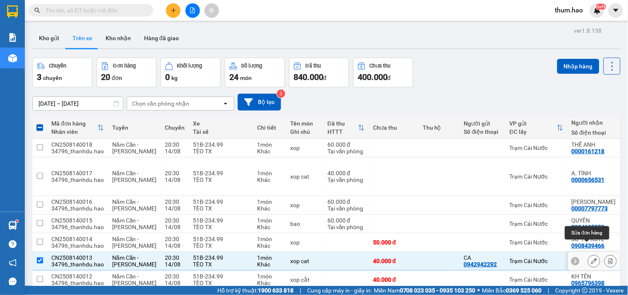
click at [591, 258] on icon at bounding box center [594, 261] width 6 height 6
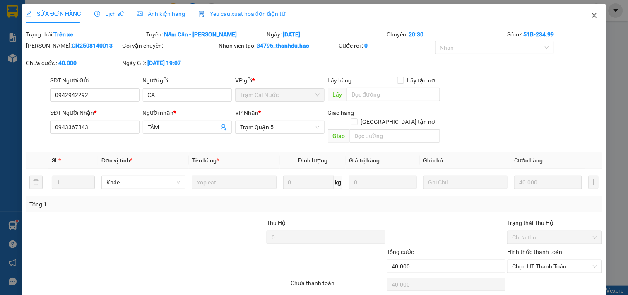
click at [592, 15] on icon "close" at bounding box center [594, 15] width 5 height 5
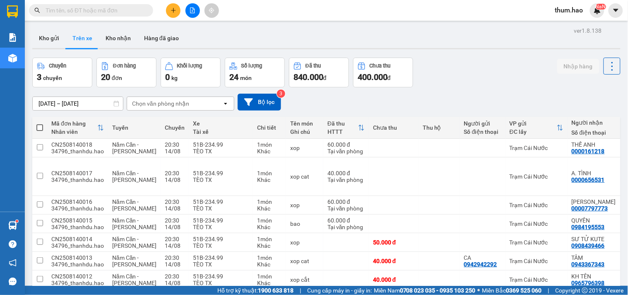
click at [125, 4] on span at bounding box center [91, 10] width 124 height 12
click at [124, 13] on input "text" at bounding box center [95, 10] width 98 height 9
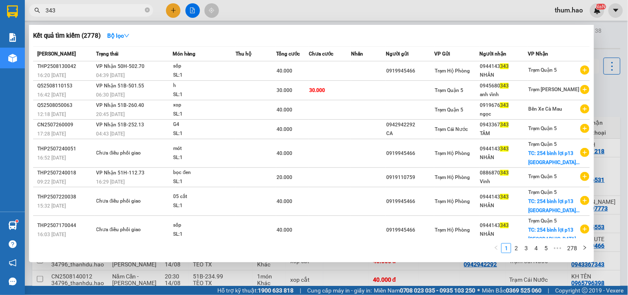
type input "343"
click at [606, 38] on div at bounding box center [314, 147] width 628 height 295
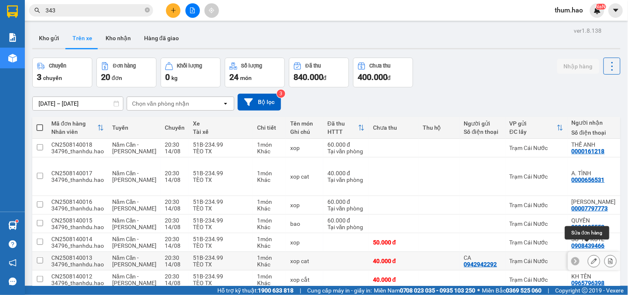
click at [589, 254] on button at bounding box center [595, 261] width 12 height 14
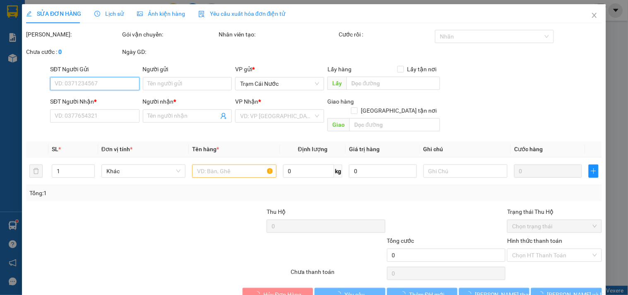
type input "0942942292"
type input "CA"
type input "0943367343"
type input "TÂM"
type input "40.000"
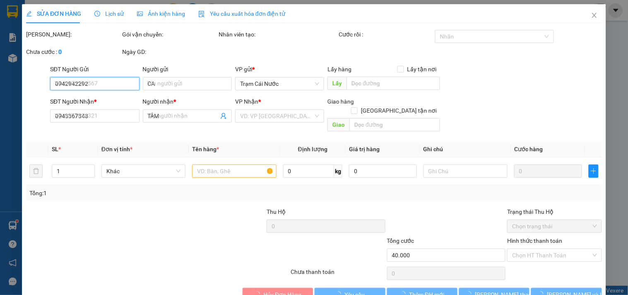
type input "40.000"
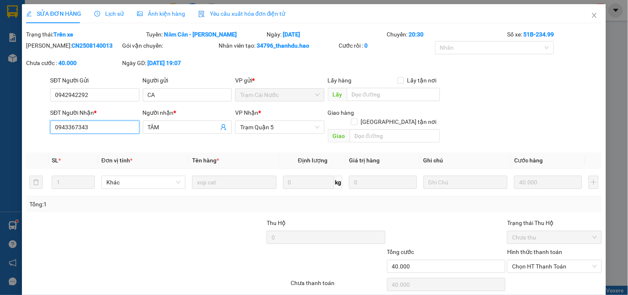
drag, startPoint x: 113, startPoint y: 126, endPoint x: 31, endPoint y: 138, distance: 82.5
click at [31, 138] on div "Total Paid Fee 0 Total UnPaid Fee 40.000 Cash Collection Total Fee Trạng thái: …" at bounding box center [314, 171] width 576 height 282
type input "0368612343"
click at [202, 131] on input "TÂM" at bounding box center [183, 127] width 71 height 9
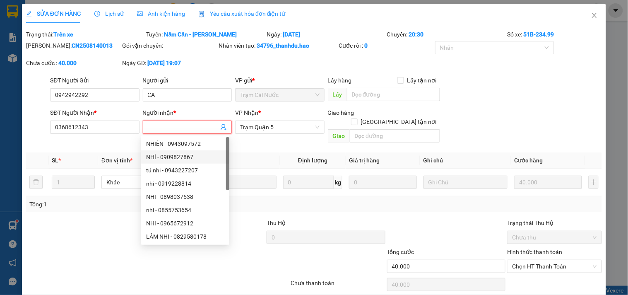
click at [114, 137] on div "SĐT Người Nhận * 0368612343" at bounding box center [94, 122] width 89 height 29
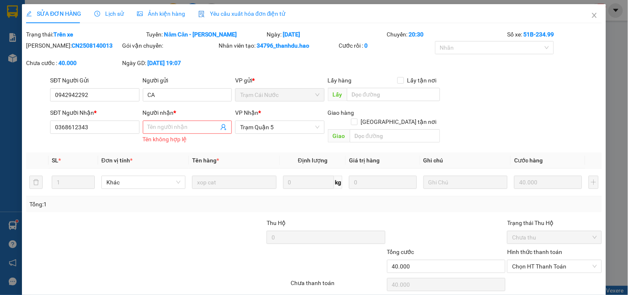
click at [122, 112] on div "SĐT Người Nhận *" at bounding box center [94, 112] width 89 height 9
click at [122, 121] on input "0368612343" at bounding box center [94, 127] width 89 height 13
click at [118, 119] on div "SĐT Người Nhận *" at bounding box center [94, 114] width 89 height 12
drag, startPoint x: 48, startPoint y: 45, endPoint x: 89, endPoint y: 50, distance: 41.3
click at [89, 50] on div "[PERSON_NAME]: CN2508140013" at bounding box center [73, 45] width 94 height 9
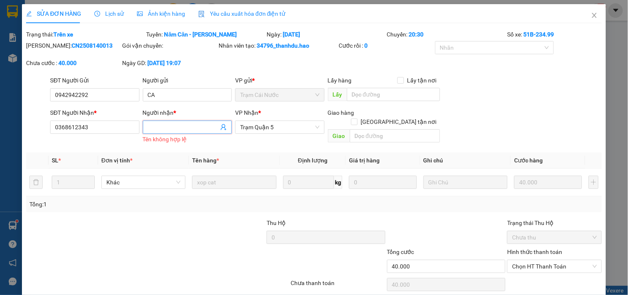
click at [191, 127] on input "Người nhận *" at bounding box center [183, 127] width 71 height 9
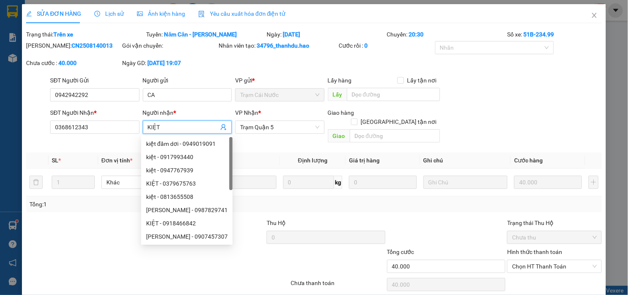
type input "KIỆT"
click at [290, 138] on div "VP Nhận * Trạm Quận 5" at bounding box center [280, 127] width 92 height 38
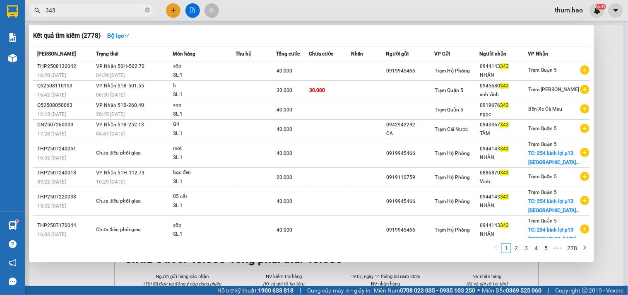
click at [85, 10] on input "343" at bounding box center [95, 10] width 98 height 9
click at [121, 36] on strong "Bộ lọc" at bounding box center [118, 35] width 22 height 7
click at [313, 25] on div "Kết quả tìm kiếm ( 2778 ) Bộ lọc Mã ĐH Trạng thái Món hàng Thu hộ Tổng cước Chư…" at bounding box center [311, 143] width 565 height 237
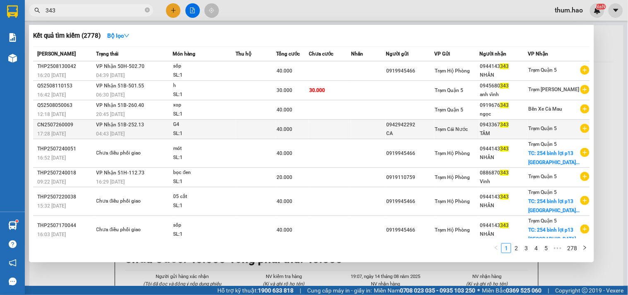
click at [434, 131] on div "CA" at bounding box center [410, 133] width 48 height 9
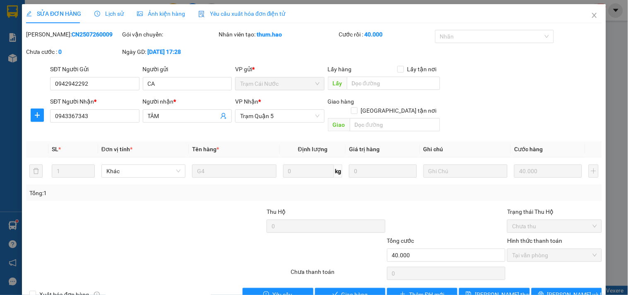
click at [147, 18] on div "Ảnh kiện hàng" at bounding box center [161, 13] width 48 height 19
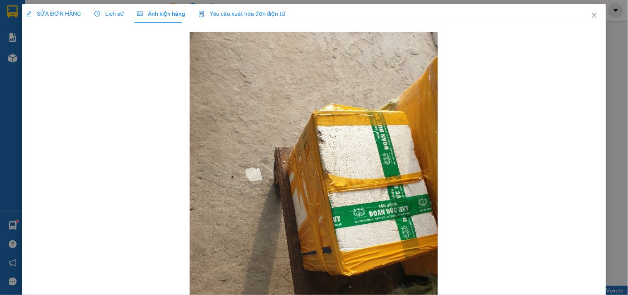
click at [55, 13] on span "SỬA ĐƠN HÀNG" at bounding box center [53, 13] width 55 height 7
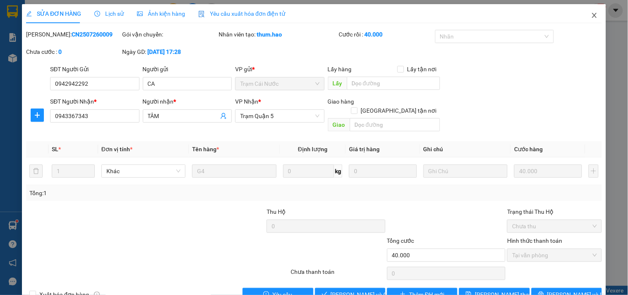
click at [591, 17] on span "Close" at bounding box center [594, 15] width 23 height 23
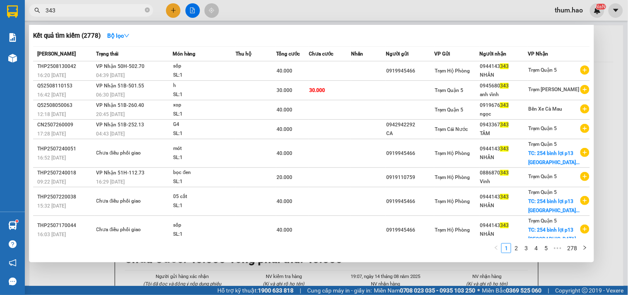
click at [79, 13] on input "343" at bounding box center [95, 10] width 98 height 9
click at [541, 251] on link "4" at bounding box center [536, 248] width 9 height 9
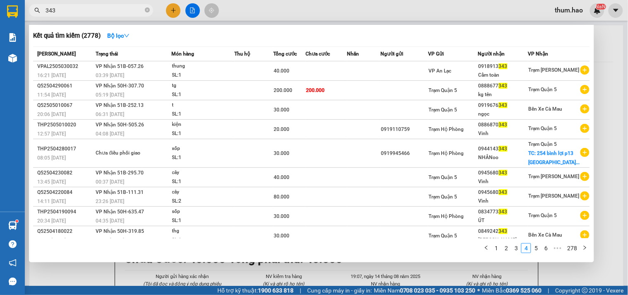
click at [614, 36] on div at bounding box center [314, 147] width 628 height 295
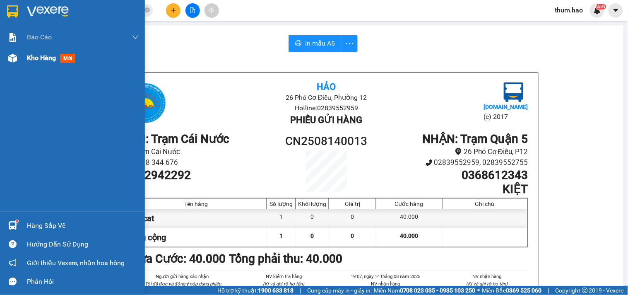
click at [39, 61] on span "Kho hàng" at bounding box center [41, 58] width 29 height 8
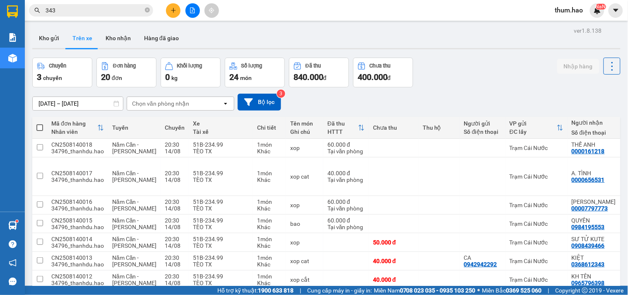
click at [77, 7] on input "343" at bounding box center [95, 10] width 98 height 9
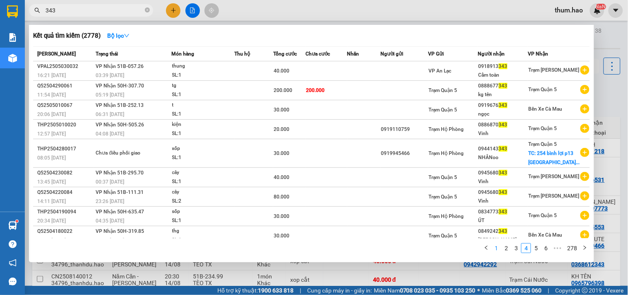
click at [495, 250] on link "1" at bounding box center [496, 248] width 9 height 9
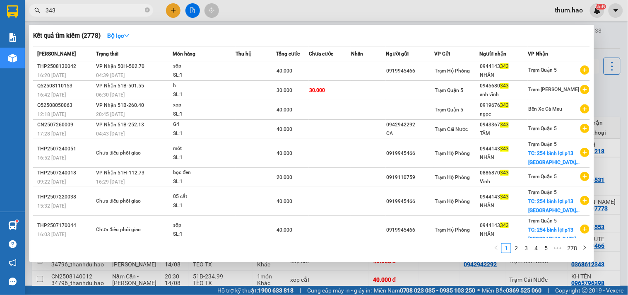
click at [120, 12] on input "343" at bounding box center [95, 10] width 98 height 9
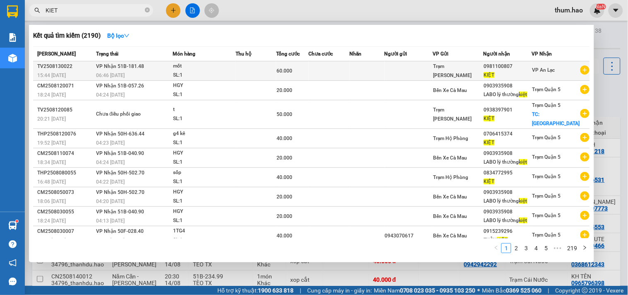
type input "KIET"
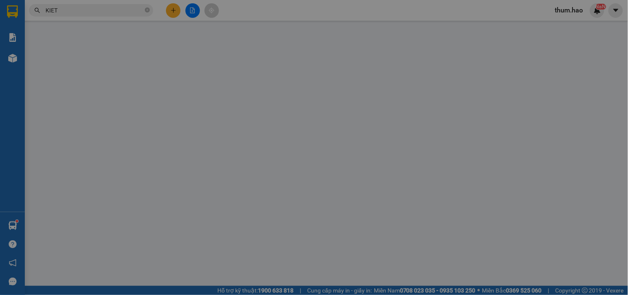
type input "0981100807"
type input "KIỆT"
type input "60.000"
type input "0"
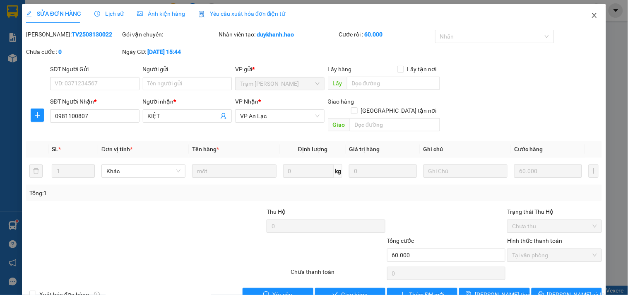
click at [591, 15] on icon "close" at bounding box center [594, 15] width 7 height 7
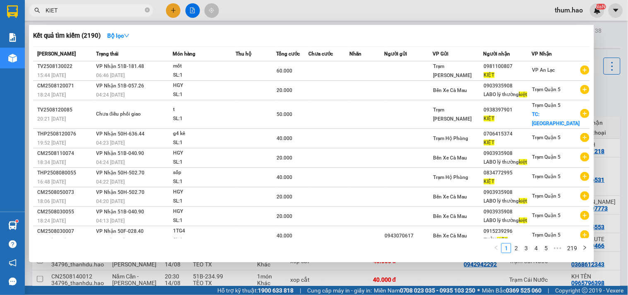
click at [126, 10] on input "KIET" at bounding box center [95, 10] width 98 height 9
click at [119, 38] on strong "Bộ lọc" at bounding box center [118, 35] width 22 height 7
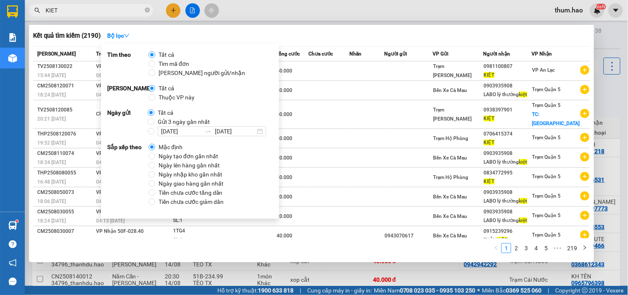
click at [154, 121] on span "Gửi 3 ngày gần nhất" at bounding box center [183, 121] width 59 height 9
click at [153, 121] on input "Gửi 3 ngày gần nhất" at bounding box center [151, 121] width 7 height 7
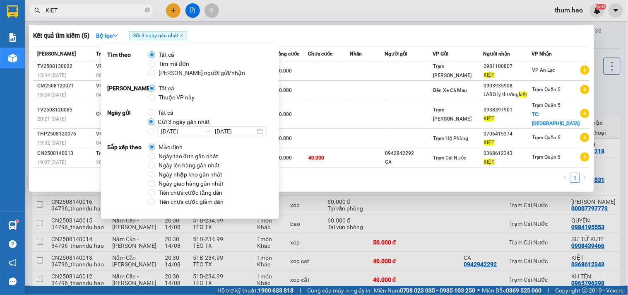
click at [437, 173] on div "1" at bounding box center [311, 180] width 557 height 15
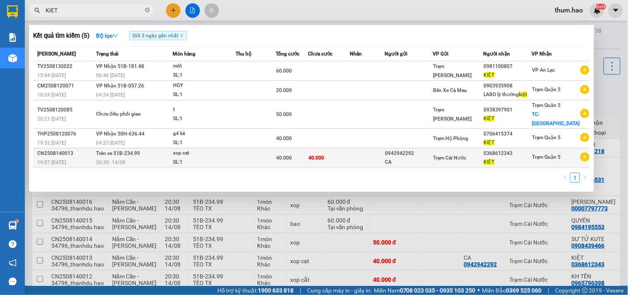
click at [543, 152] on div "Trạm Quận 5" at bounding box center [546, 157] width 29 height 10
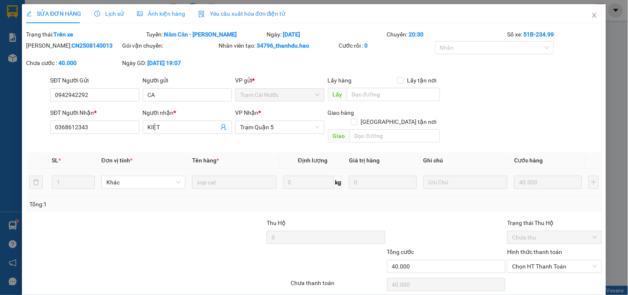
click at [150, 11] on span "Ảnh kiện hàng" at bounding box center [161, 13] width 48 height 7
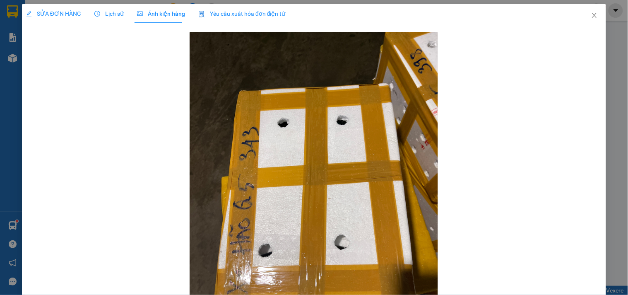
click at [56, 19] on div "SỬA ĐƠN HÀNG" at bounding box center [53, 13] width 55 height 19
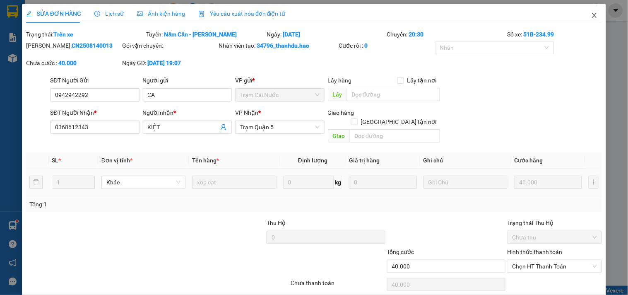
click at [591, 14] on icon "close" at bounding box center [594, 15] width 7 height 7
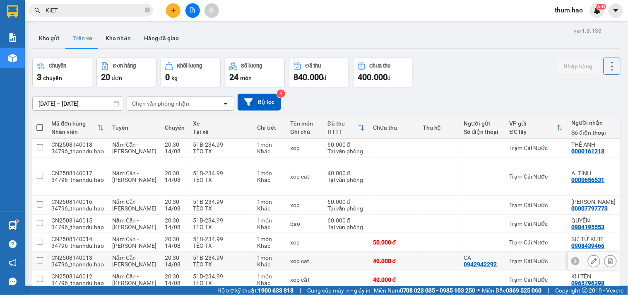
click at [591, 258] on icon at bounding box center [594, 261] width 6 height 6
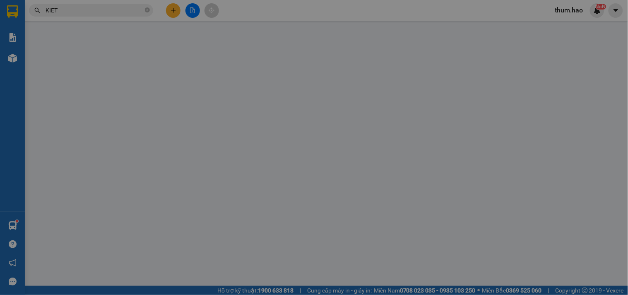
type input "0942942292"
type input "CA"
type input "0368612343"
type input "KIỆT"
type input "40.000"
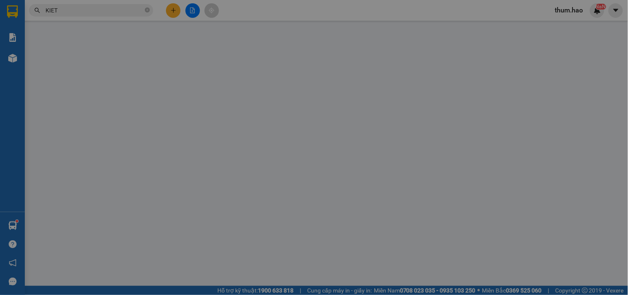
type input "40.000"
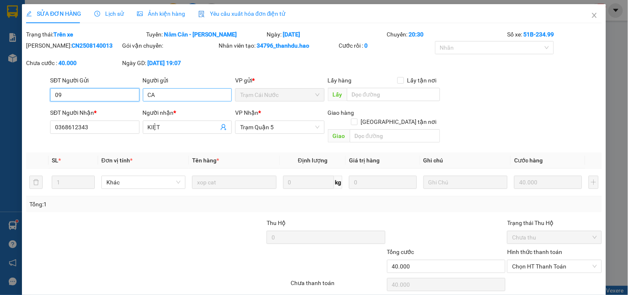
type input "0"
type input "C"
click at [202, 96] on input "C" at bounding box center [187, 94] width 89 height 13
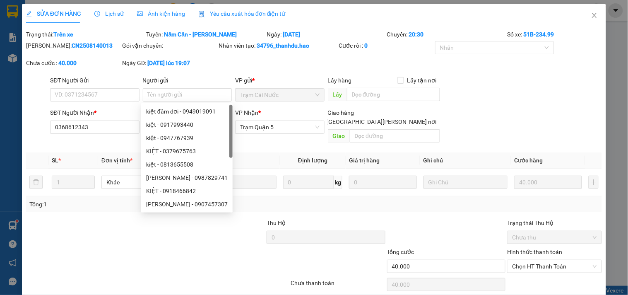
scroll to position [24, 0]
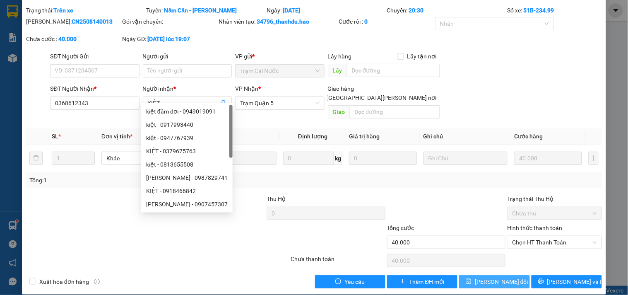
click at [490, 277] on span "[PERSON_NAME] thay đổi" at bounding box center [501, 281] width 53 height 9
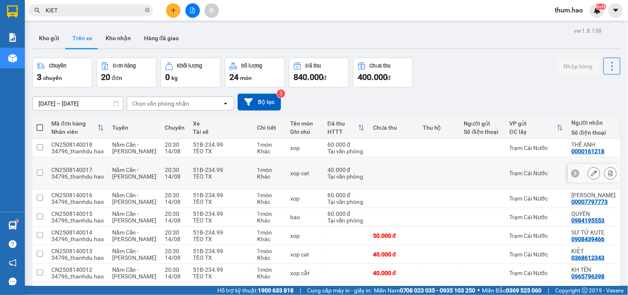
scroll to position [46, 0]
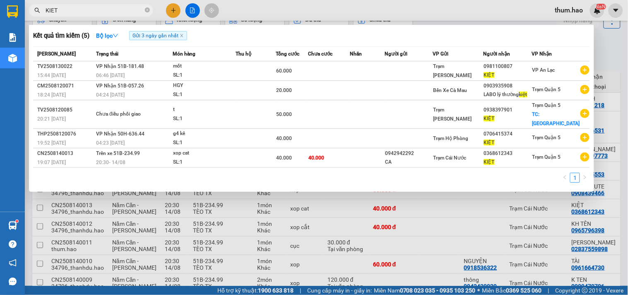
click at [79, 9] on input "KIET" at bounding box center [95, 10] width 98 height 9
type input "K"
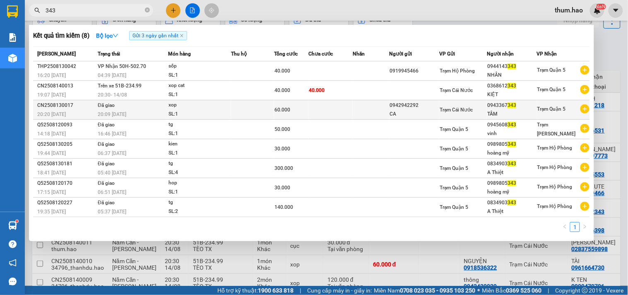
type input "343"
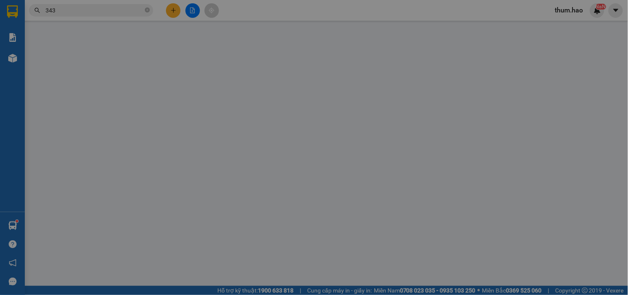
type input "0942942292"
type input "CA"
type input "0943367343"
type input "TÂM"
type input "60.000"
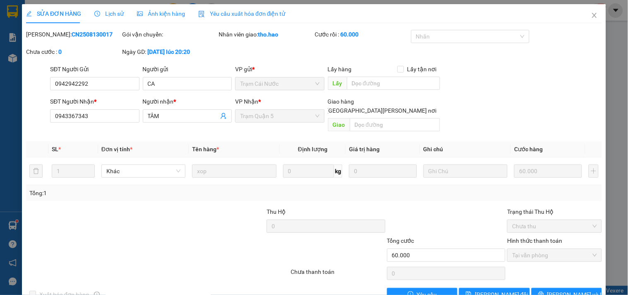
click at [106, 18] on div "Lịch sử" at bounding box center [108, 13] width 29 height 9
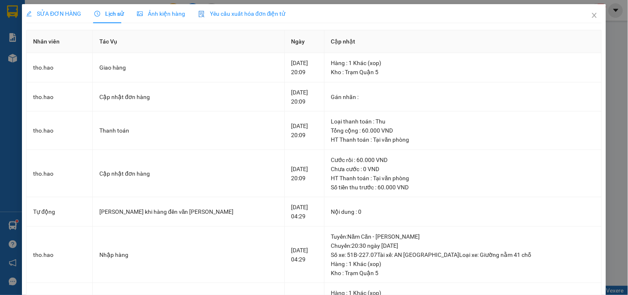
click at [158, 13] on span "Ảnh kiện hàng" at bounding box center [161, 13] width 48 height 7
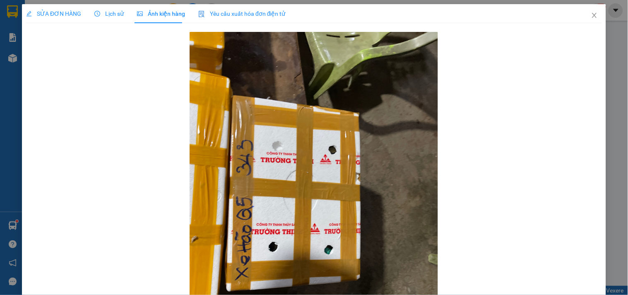
click at [58, 10] on span "SỬA ĐƠN HÀNG" at bounding box center [53, 13] width 55 height 7
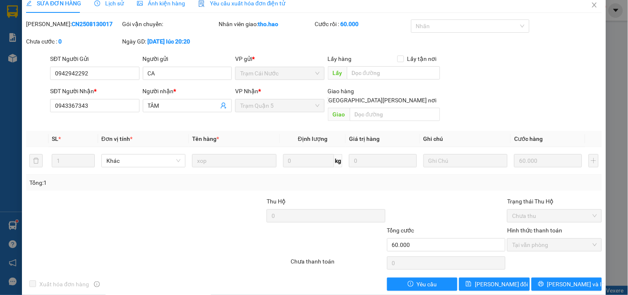
scroll to position [13, 0]
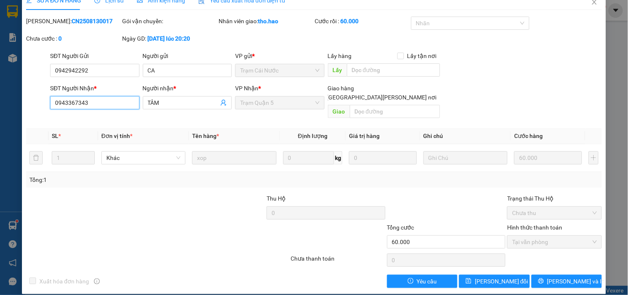
drag, startPoint x: 92, startPoint y: 105, endPoint x: 19, endPoint y: 119, distance: 73.8
click at [27, 118] on div "Total Paid Fee 60.000 Total UnPaid Fee 0 Cash Collection Total Fee Mã ĐH: CN250…" at bounding box center [314, 152] width 576 height 271
click at [591, 1] on icon "close" at bounding box center [594, 2] width 7 height 7
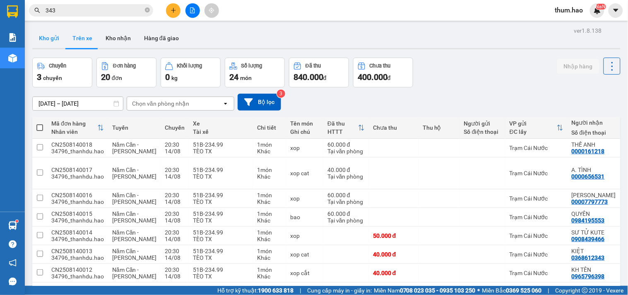
click at [56, 40] on button "Kho gửi" at bounding box center [49, 38] width 34 height 20
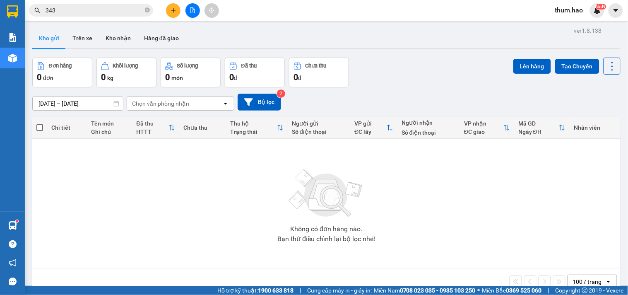
click at [61, 105] on input "[DATE] – [DATE]" at bounding box center [78, 103] width 90 height 13
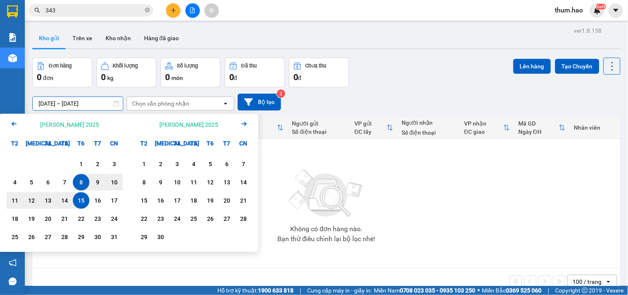
click at [61, 105] on input "[DATE] – [DATE]" at bounding box center [78, 103] width 90 height 13
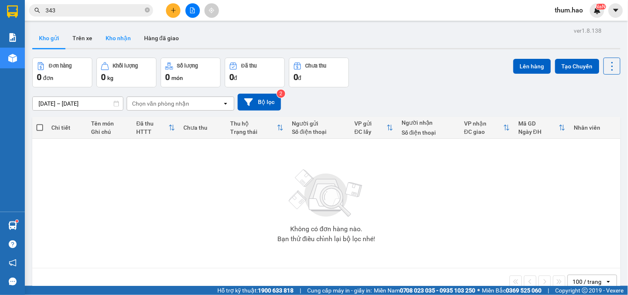
click at [111, 33] on button "Kho nhận" at bounding box center [118, 38] width 39 height 20
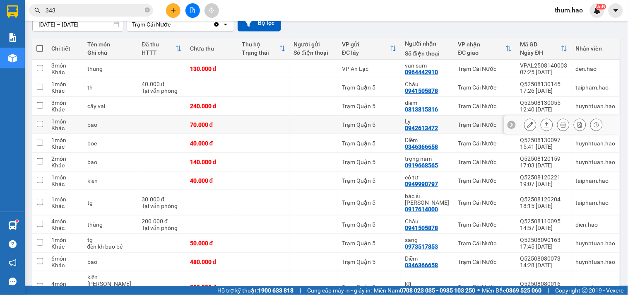
scroll to position [31, 0]
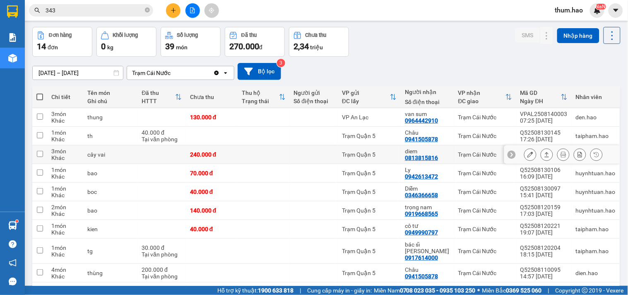
click at [393, 156] on div "Trạm Quận 5" at bounding box center [369, 154] width 55 height 7
checkbox input "true"
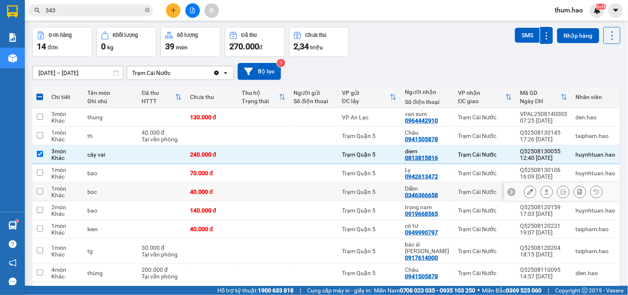
click at [376, 196] on td "Trạm Quận 5" at bounding box center [369, 192] width 63 height 19
checkbox input "true"
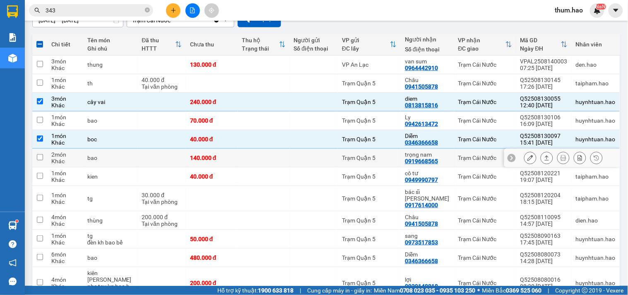
scroll to position [123, 0]
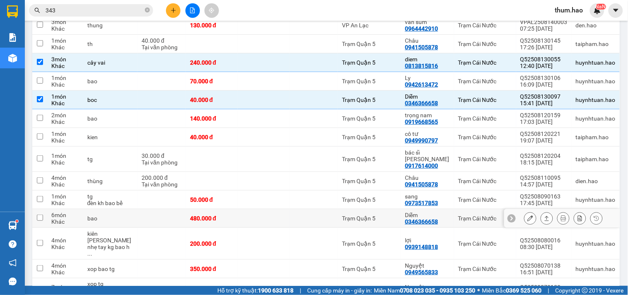
click at [382, 217] on div "Trạm Quận 5" at bounding box center [369, 218] width 55 height 7
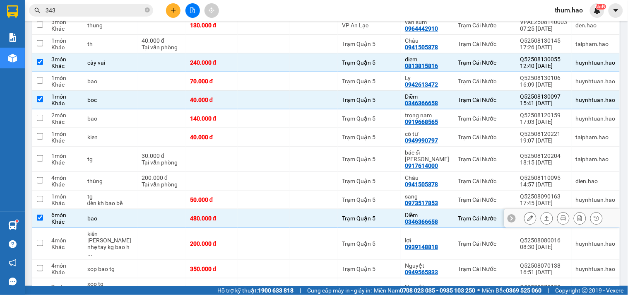
click at [382, 217] on div "Trạm Quận 5" at bounding box center [369, 218] width 55 height 7
checkbox input "false"
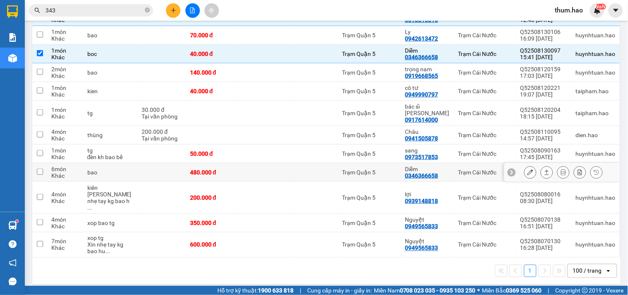
scroll to position [31, 0]
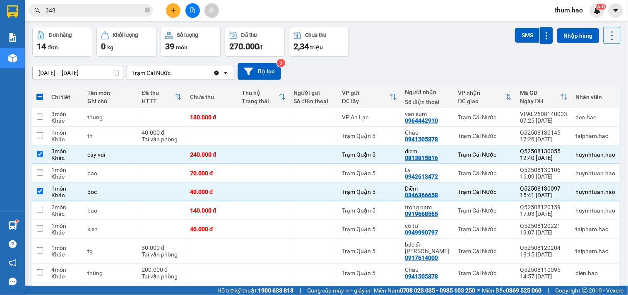
click at [454, 59] on div "08/08/2025 – 14/08/2025 Press the down arrow key to interact with the calendar …" at bounding box center [326, 71] width 589 height 29
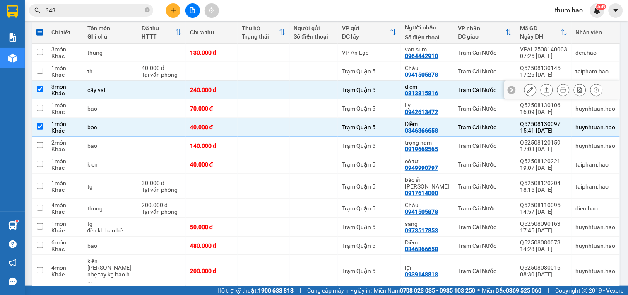
scroll to position [77, 0]
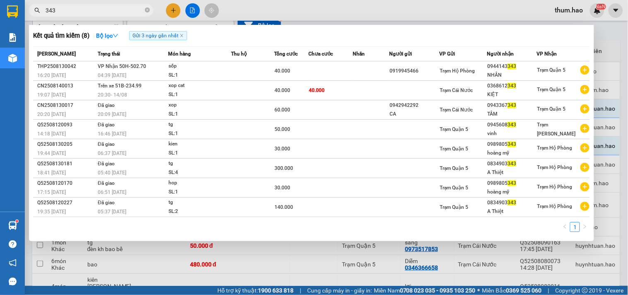
click at [88, 12] on input "343" at bounding box center [95, 10] width 98 height 9
type input "3"
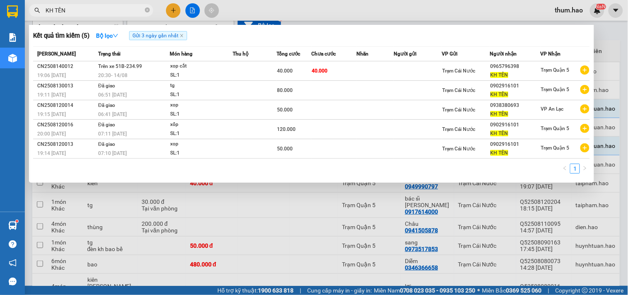
type input "KH TÊN"
click at [615, 32] on div at bounding box center [314, 147] width 628 height 295
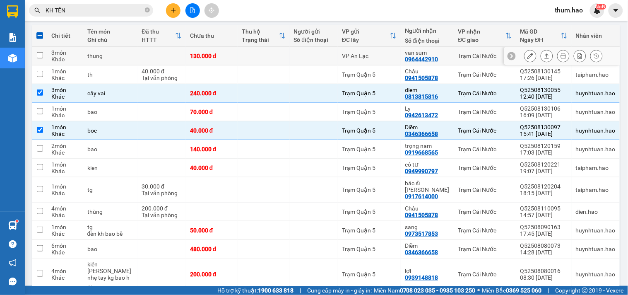
scroll to position [0, 0]
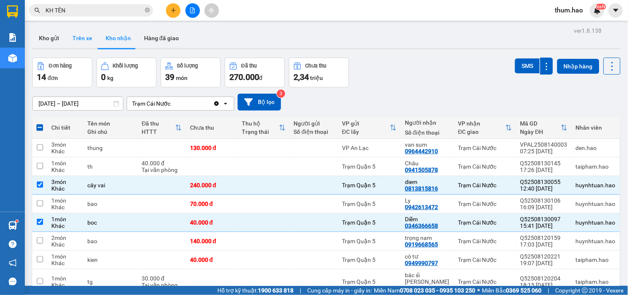
click at [82, 39] on button "Trên xe" at bounding box center [82, 38] width 33 height 20
type input "[DATE] – [DATE]"
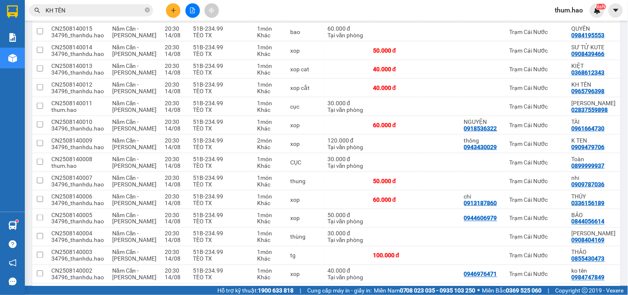
scroll to position [93, 0]
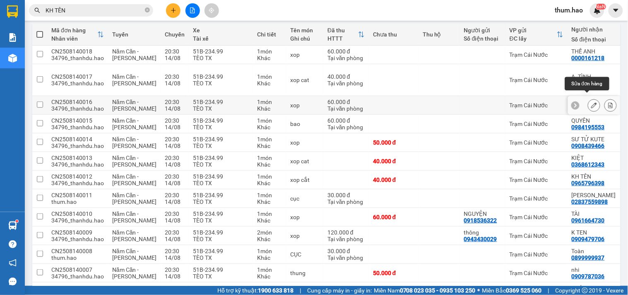
click at [591, 102] on icon at bounding box center [594, 105] width 6 height 6
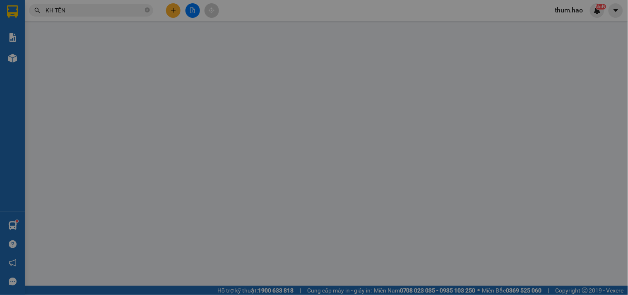
type input "00007797773"
type input "[PERSON_NAME]"
type input "60.000"
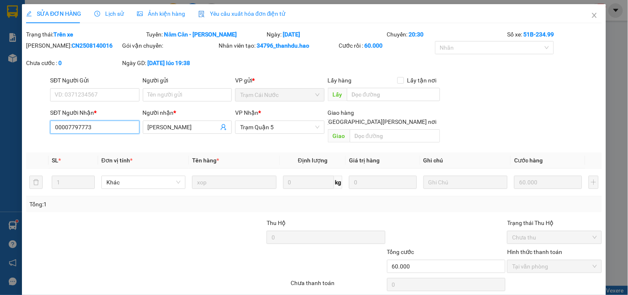
click at [87, 123] on input "00007797773" at bounding box center [94, 127] width 89 height 13
click at [92, 123] on input "00007797773" at bounding box center [94, 127] width 89 height 13
type input "0000779777"
click at [591, 16] on icon "close" at bounding box center [594, 15] width 7 height 7
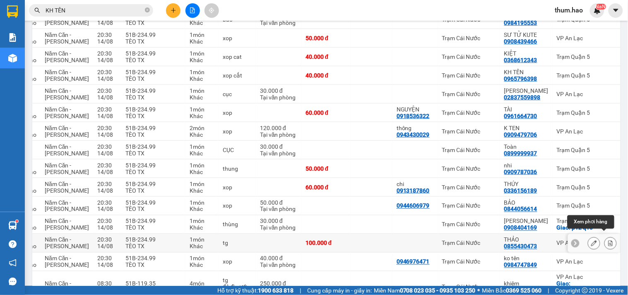
scroll to position [185, 0]
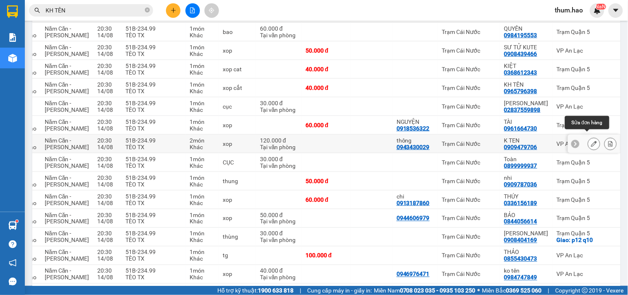
click at [591, 141] on icon at bounding box center [594, 144] width 6 height 6
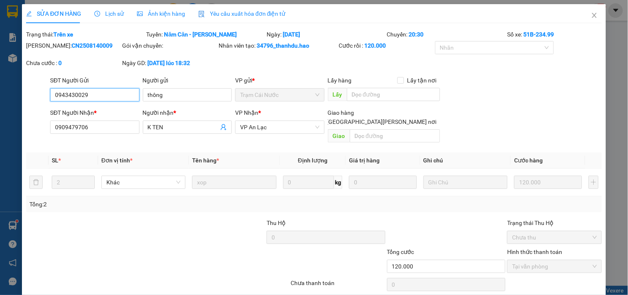
click at [161, 18] on div "Ảnh kiện hàng" at bounding box center [161, 13] width 48 height 19
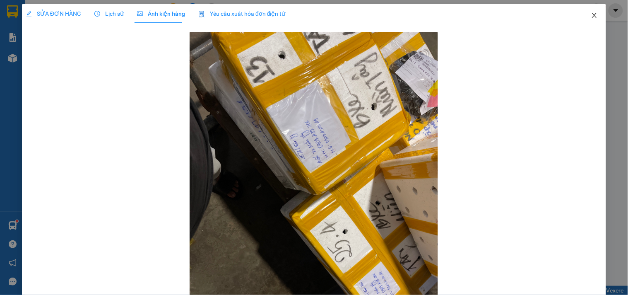
click at [592, 15] on span "Close" at bounding box center [594, 15] width 23 height 23
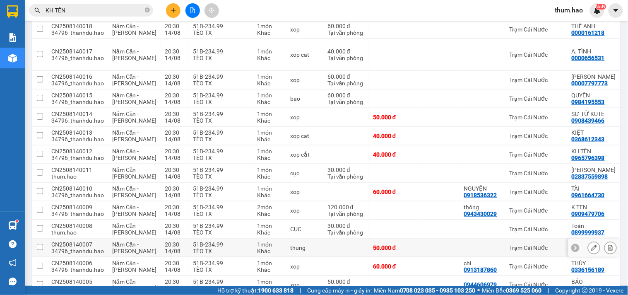
scroll to position [138, 0]
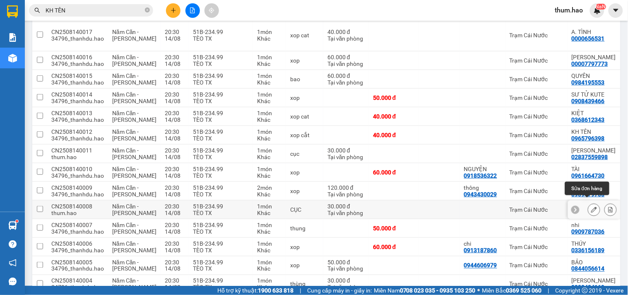
click at [591, 206] on button at bounding box center [595, 210] width 12 height 14
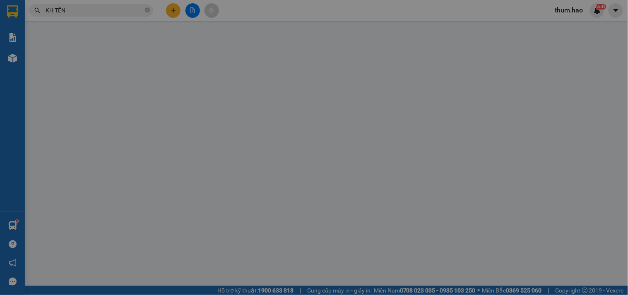
type input "0899999937"
type input "Toàn"
type input "30.000"
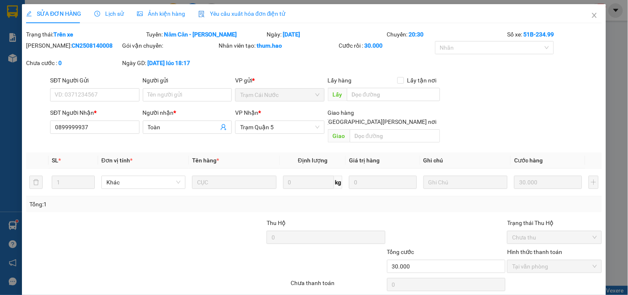
click at [138, 11] on icon "picture" at bounding box center [140, 14] width 6 height 6
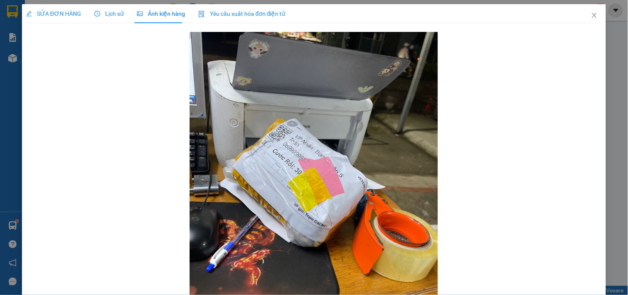
click at [63, 18] on div "SỬA ĐƠN HÀNG" at bounding box center [53, 13] width 55 height 19
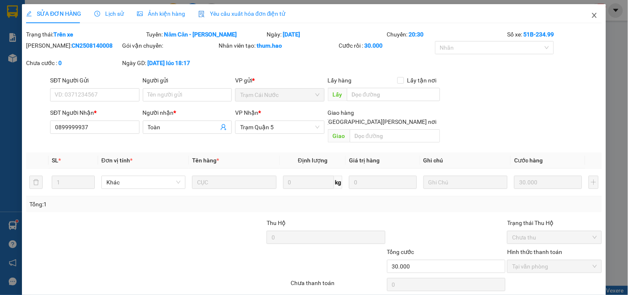
click at [591, 14] on icon "close" at bounding box center [594, 15] width 7 height 7
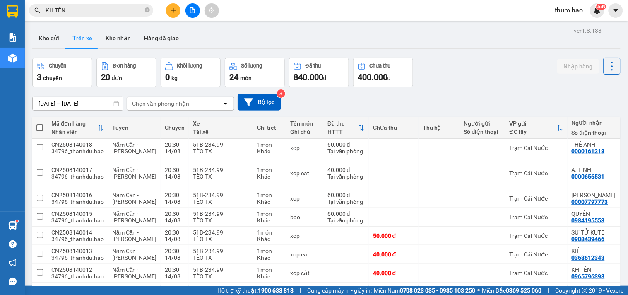
click at [468, 92] on div "[DATE] – [DATE] Press the down arrow key to interact with the calendar and sele…" at bounding box center [326, 101] width 589 height 29
click at [47, 43] on button "Kho gửi" at bounding box center [49, 38] width 34 height 20
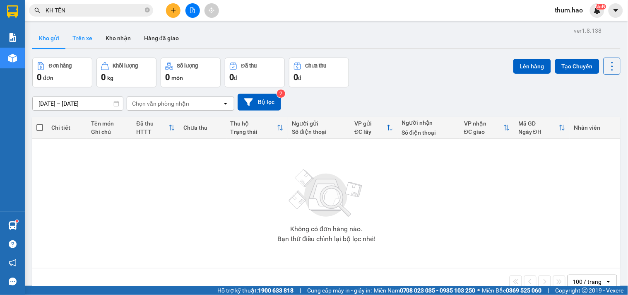
click at [83, 40] on button "Trên xe" at bounding box center [82, 38] width 33 height 20
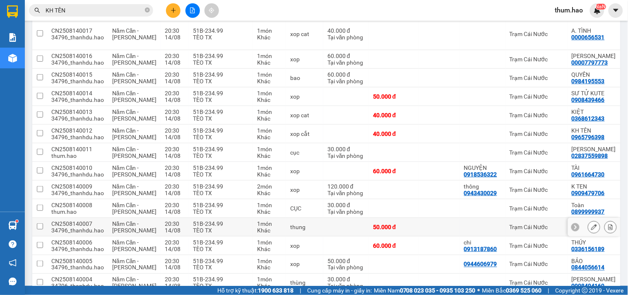
scroll to position [185, 0]
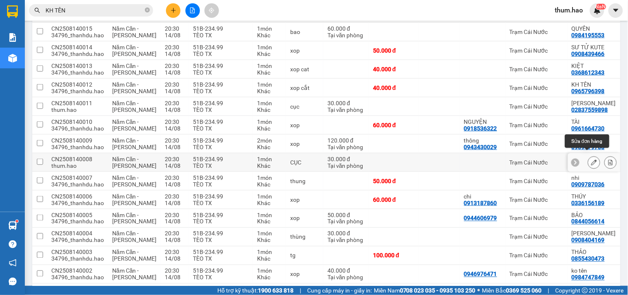
click at [591, 159] on icon at bounding box center [594, 162] width 6 height 6
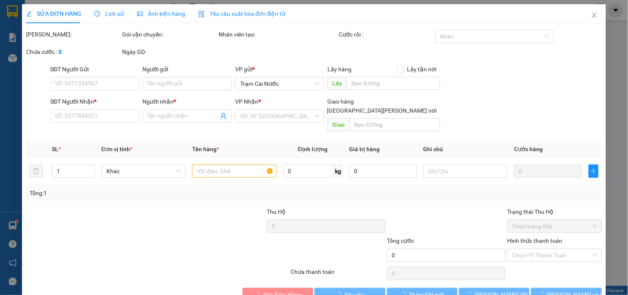
type input "0899999937"
type input "Toàn"
type input "30.000"
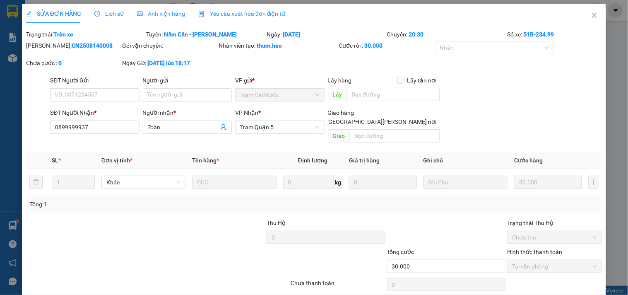
click at [176, 11] on span "Ảnh kiện hàng" at bounding box center [161, 13] width 48 height 7
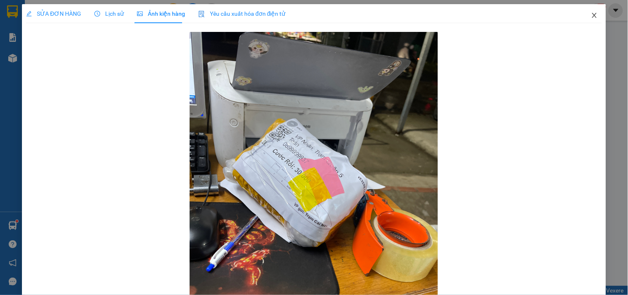
click at [584, 15] on span "Close" at bounding box center [594, 15] width 23 height 23
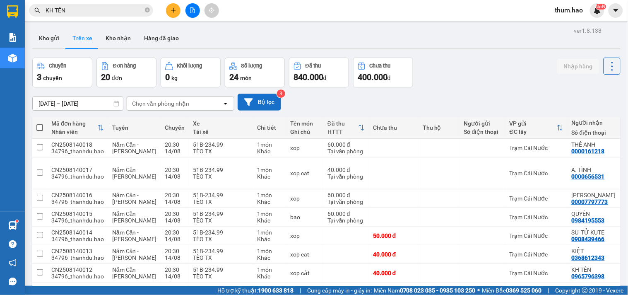
click at [266, 99] on button "Bộ lọc" at bounding box center [259, 102] width 43 height 17
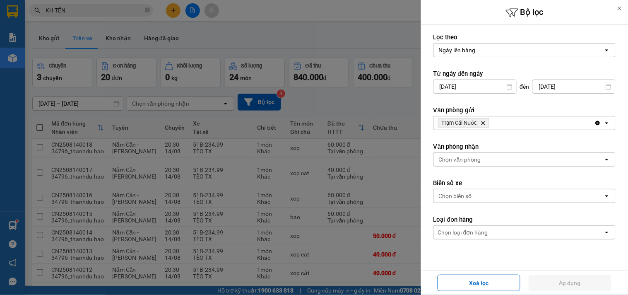
click at [485, 123] on icon "Trạm Cái Nước, close by backspace" at bounding box center [484, 123] width 4 height 4
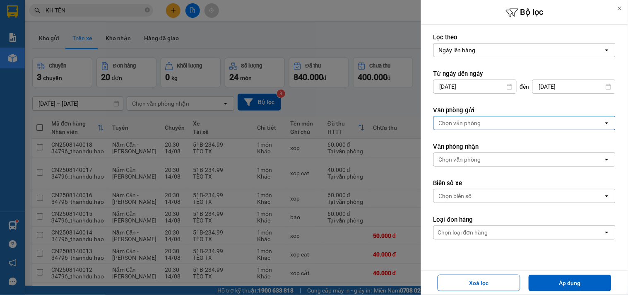
click at [489, 159] on div "Chọn văn phòng" at bounding box center [519, 159] width 170 height 13
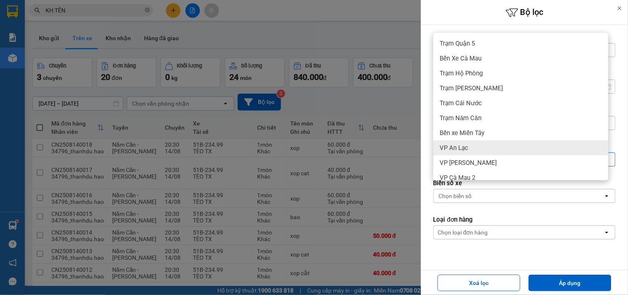
click at [334, 130] on div at bounding box center [314, 147] width 628 height 295
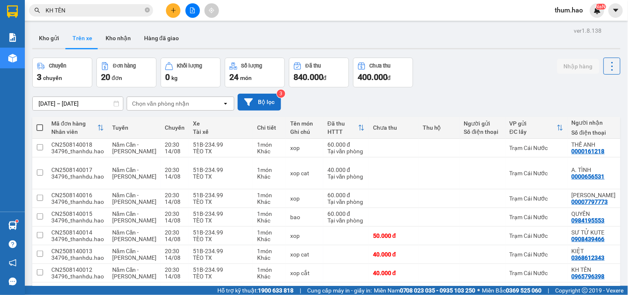
click at [280, 104] on button "Bộ lọc" at bounding box center [259, 102] width 43 height 17
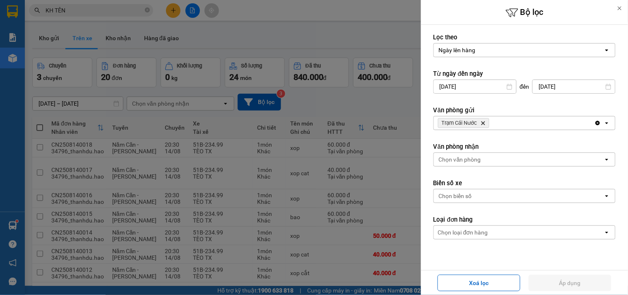
click at [483, 123] on icon "Trạm Cái Nước, close by backspace" at bounding box center [484, 123] width 4 height 4
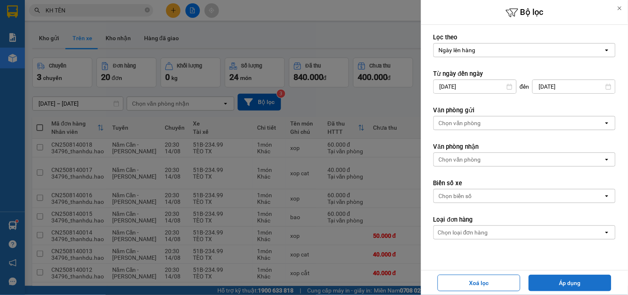
click at [583, 282] on button "Áp dụng" at bounding box center [570, 283] width 83 height 17
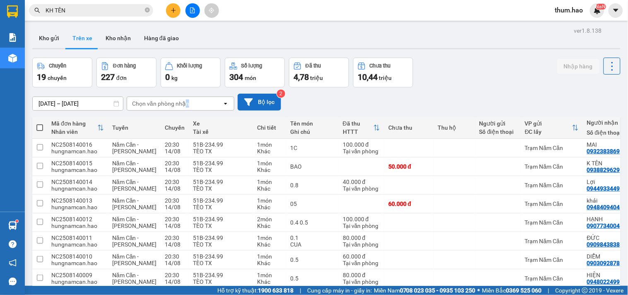
drag, startPoint x: 186, startPoint y: 104, endPoint x: 244, endPoint y: 99, distance: 58.1
click at [241, 98] on div "[DATE] – [DATE] Press the down arrow key to interact with the calendar and sele…" at bounding box center [326, 102] width 589 height 17
click at [244, 99] on button "Bộ lọc" at bounding box center [259, 102] width 43 height 17
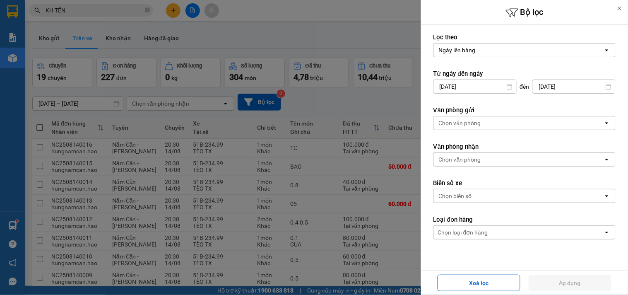
click at [512, 114] on div "Văn phòng gửi Chọn văn phòng open" at bounding box center [525, 118] width 182 height 24
click at [499, 121] on div "Chọn văn phòng" at bounding box center [519, 122] width 170 height 13
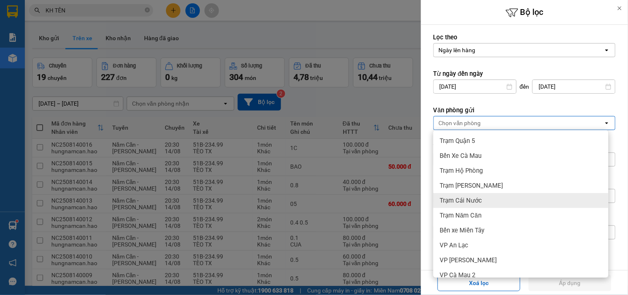
click at [467, 202] on span "Trạm Cái Nước" at bounding box center [461, 200] width 42 height 8
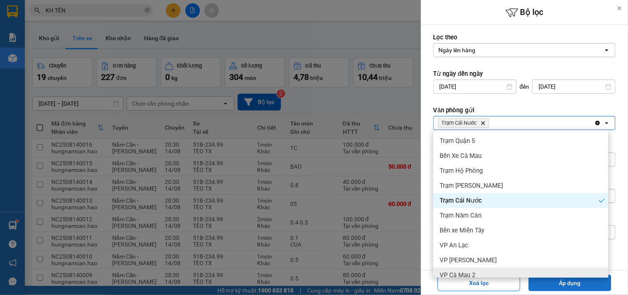
click at [549, 284] on button "Áp dụng" at bounding box center [570, 283] width 83 height 17
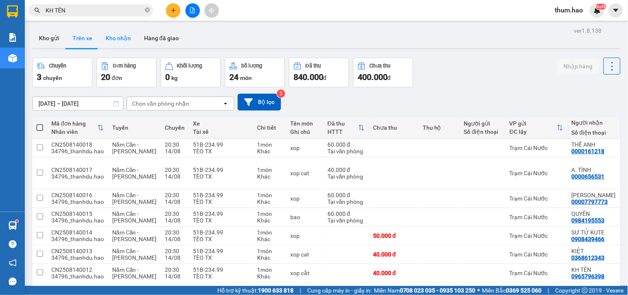
click at [118, 34] on button "Kho nhận" at bounding box center [118, 38] width 39 height 20
type input "[DATE] – [DATE]"
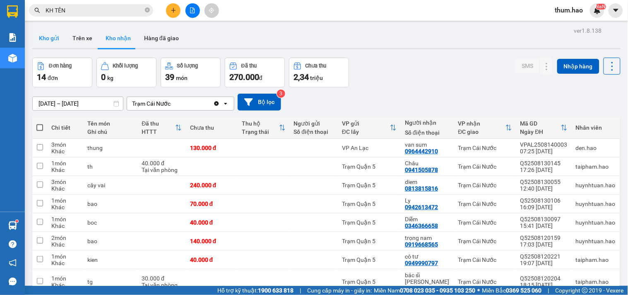
click at [36, 39] on button "Kho gửi" at bounding box center [49, 38] width 34 height 20
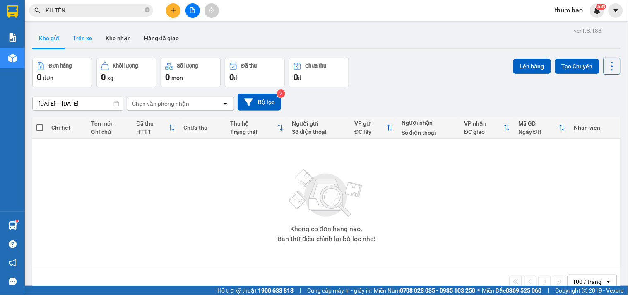
click at [91, 35] on button "Trên xe" at bounding box center [82, 38] width 33 height 20
